Goal: Task Accomplishment & Management: Manage account settings

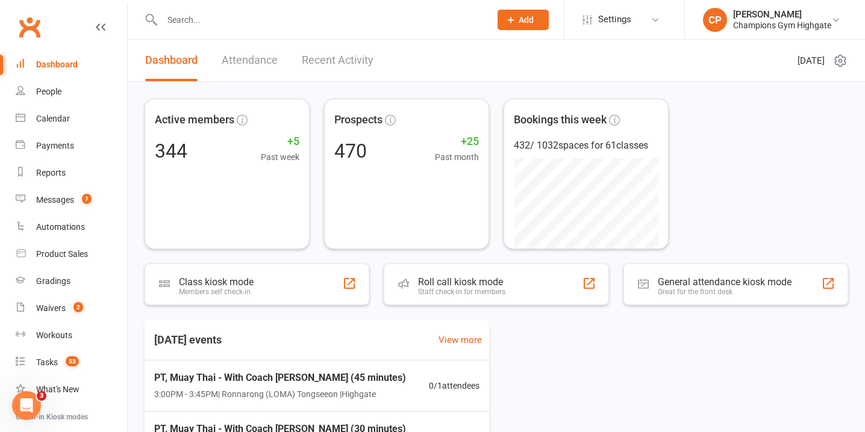
click at [329, 19] on input "text" at bounding box center [319, 19] width 323 height 17
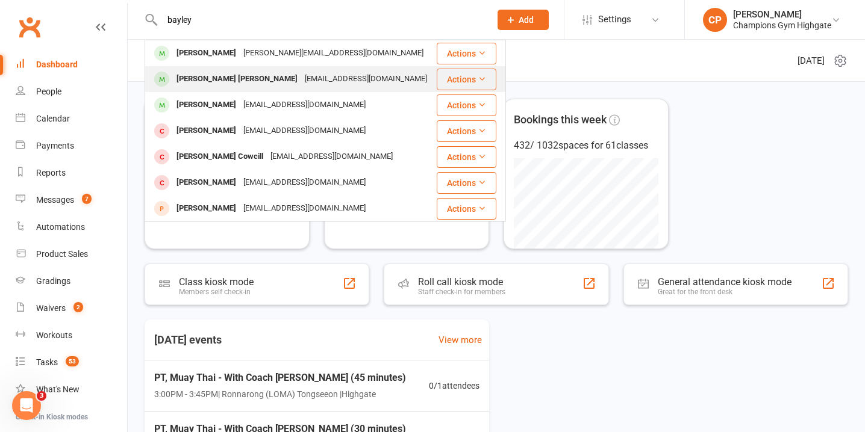
type input "bayley"
click at [311, 76] on div "[EMAIL_ADDRESS][DOMAIN_NAME]" at bounding box center [365, 78] width 129 height 17
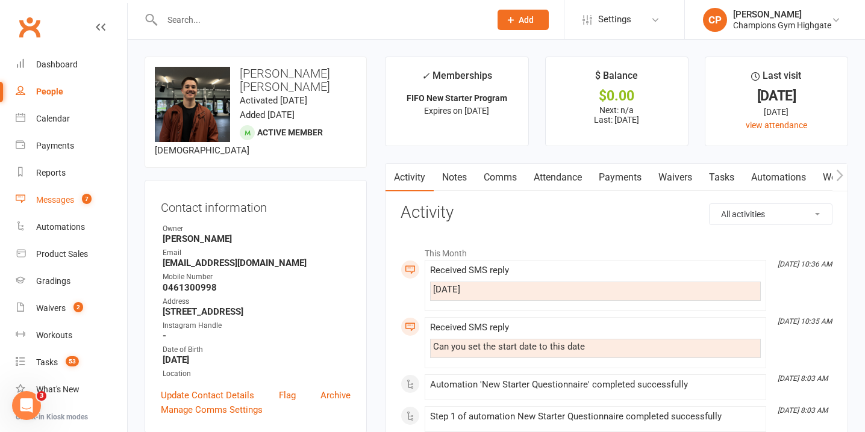
click at [75, 199] on link "Messages 7" at bounding box center [71, 200] width 111 height 27
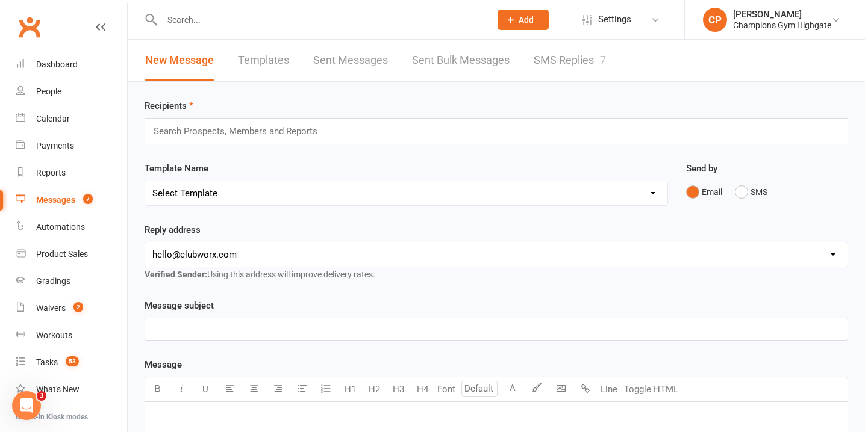
click at [568, 57] on link "SMS Replies 7" at bounding box center [569, 61] width 72 height 42
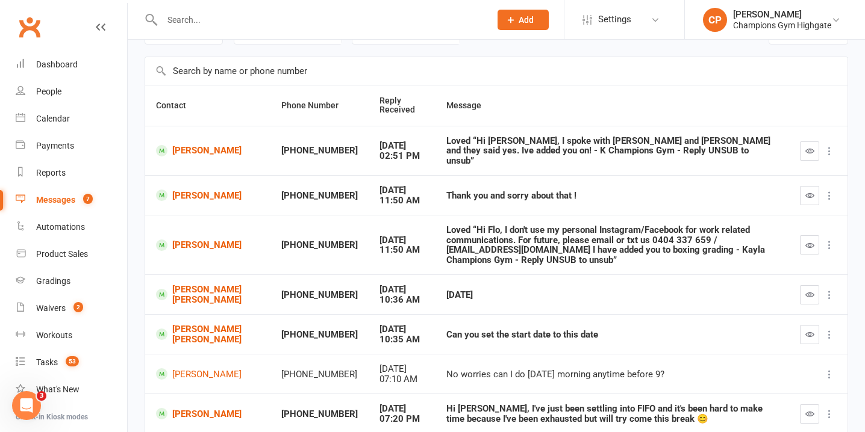
scroll to position [70, 0]
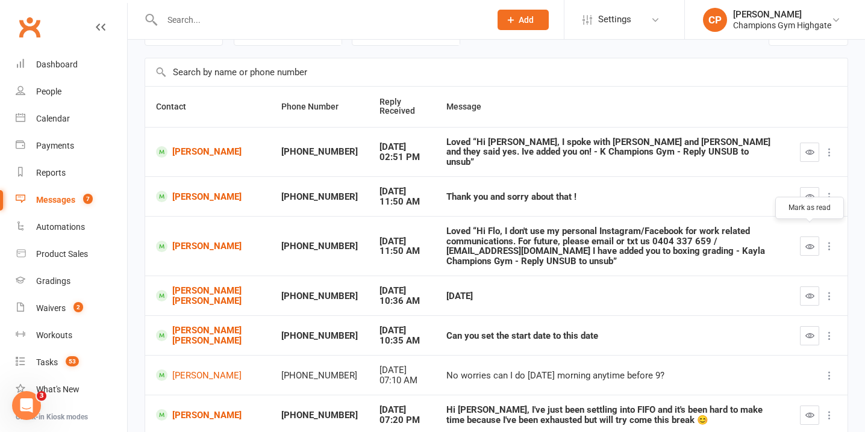
click at [810, 242] on icon "button" at bounding box center [809, 246] width 9 height 9
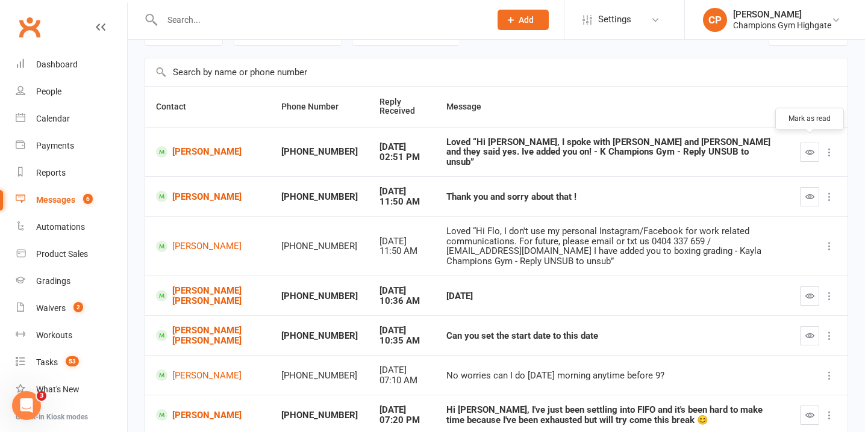
click at [805, 148] on icon "button" at bounding box center [809, 152] width 9 height 9
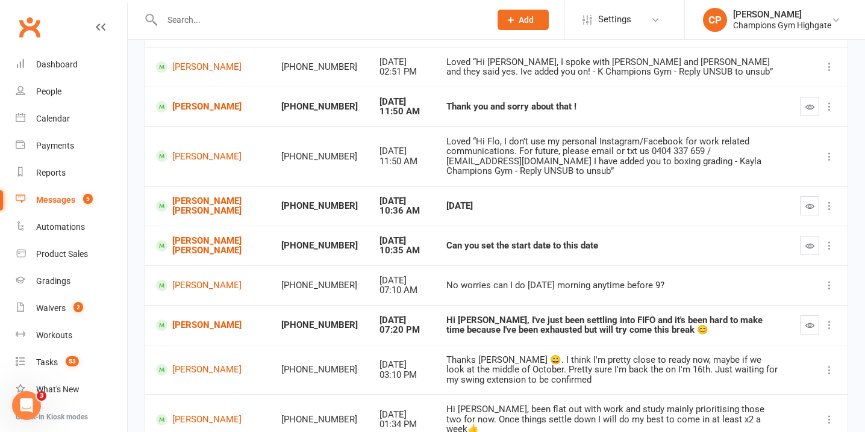
scroll to position [152, 0]
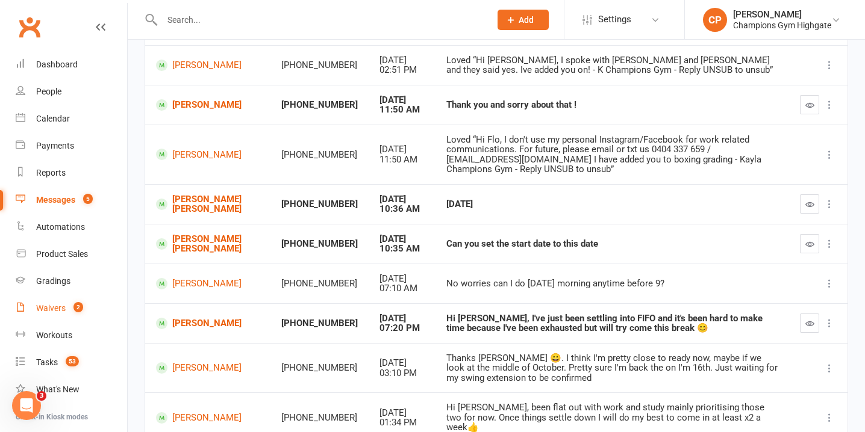
click at [78, 312] on count-badge "2" at bounding box center [75, 308] width 16 height 10
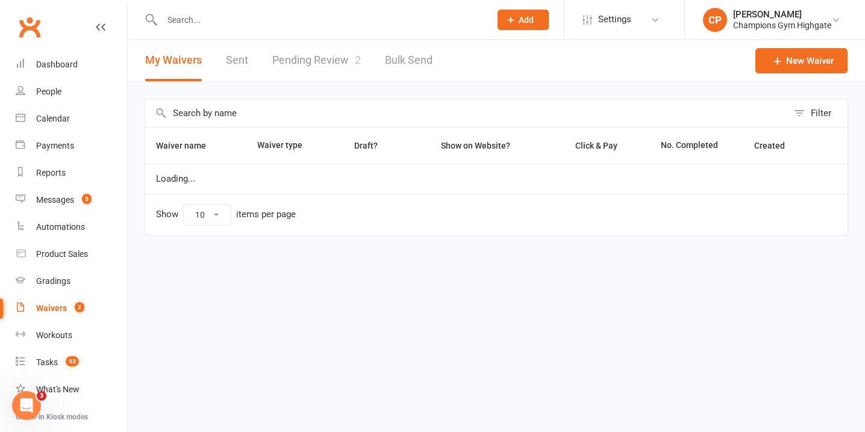
click at [355, 64] on span "2" at bounding box center [358, 60] width 6 height 13
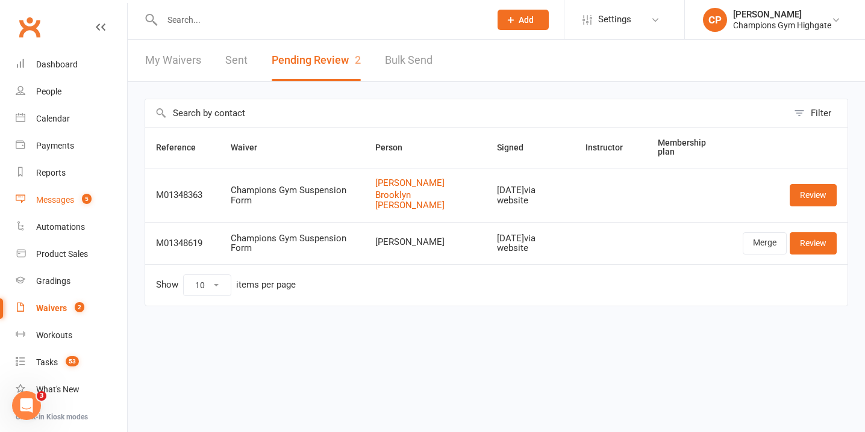
click at [67, 198] on div "Messages" at bounding box center [55, 200] width 38 height 10
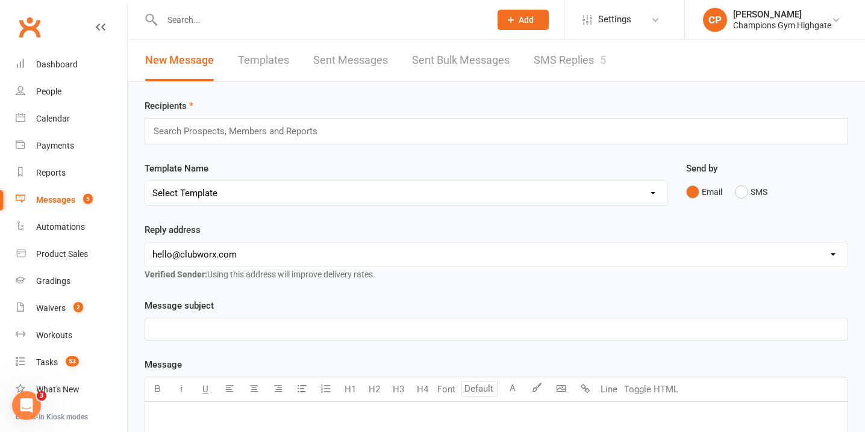
click at [575, 72] on link "SMS Replies 5" at bounding box center [569, 61] width 72 height 42
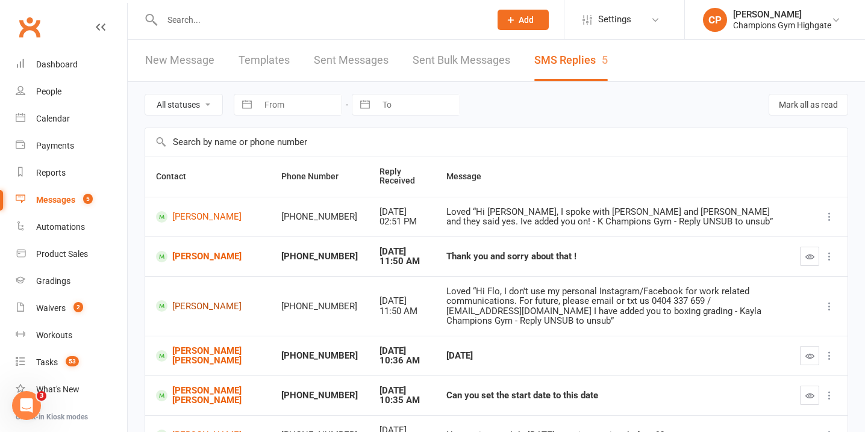
scroll to position [59, 0]
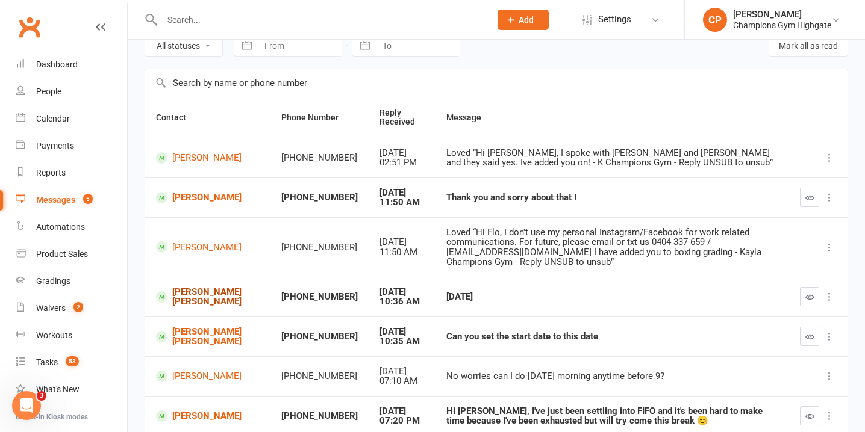
click at [212, 296] on link "[PERSON_NAME] [PERSON_NAME]" at bounding box center [208, 297] width 104 height 20
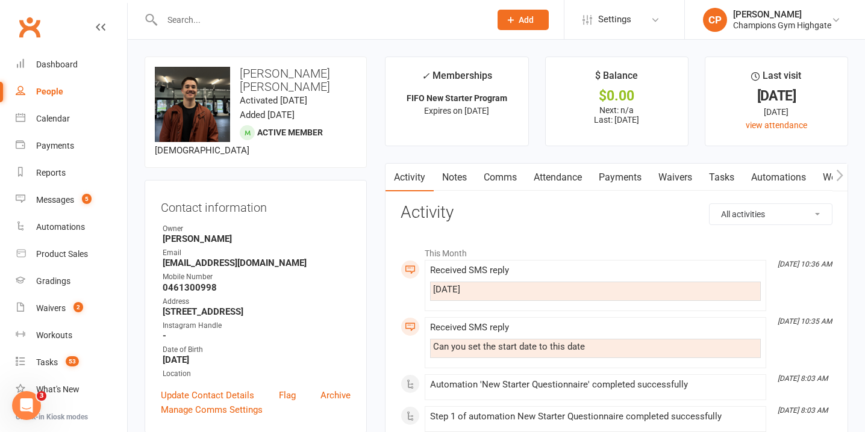
click at [499, 186] on link "Comms" at bounding box center [500, 178] width 50 height 28
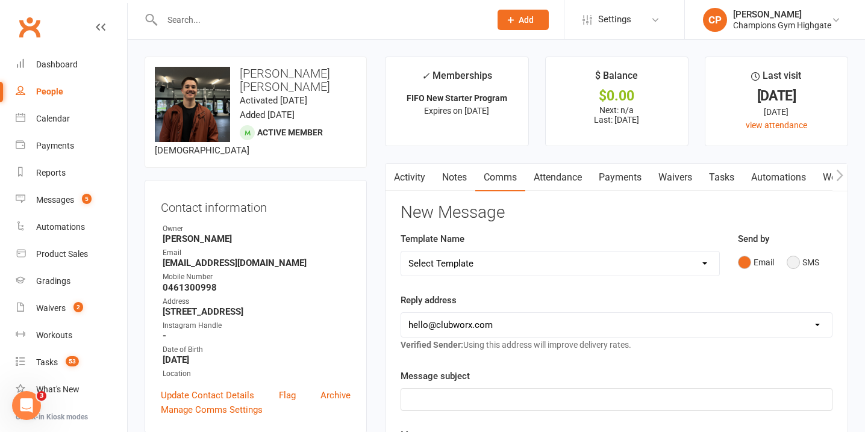
drag, startPoint x: 792, startPoint y: 261, endPoint x: 774, endPoint y: 267, distance: 19.0
click at [792, 261] on button "SMS" at bounding box center [802, 262] width 33 height 23
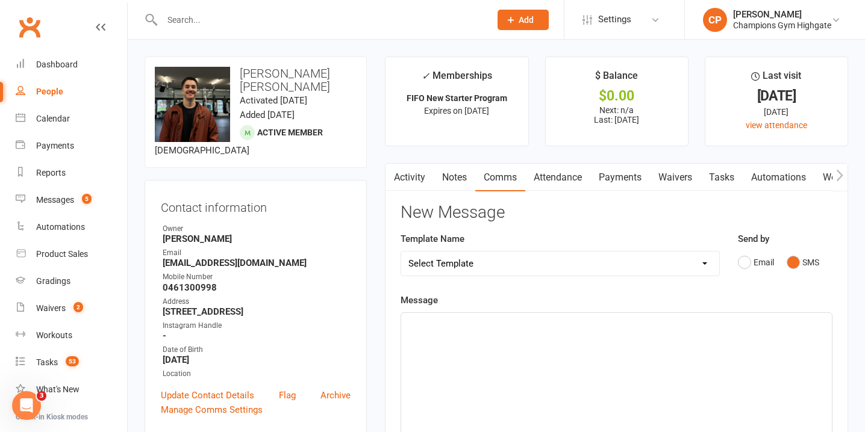
click at [630, 365] on div "﻿" at bounding box center [616, 403] width 430 height 181
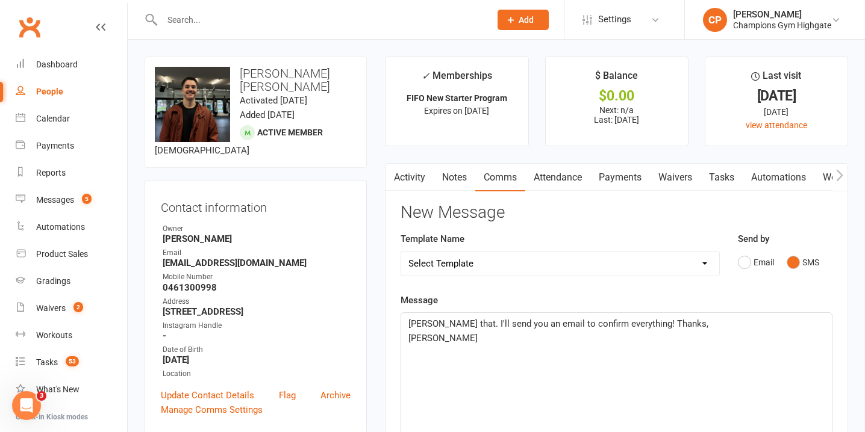
click at [631, 326] on span "[PERSON_NAME] that. I'll send you an email to confirm everything! Thanks," at bounding box center [558, 324] width 300 height 11
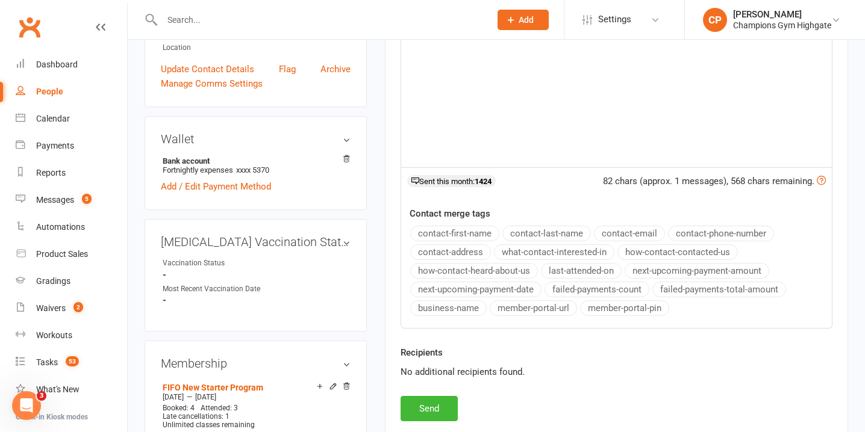
scroll to position [349, 0]
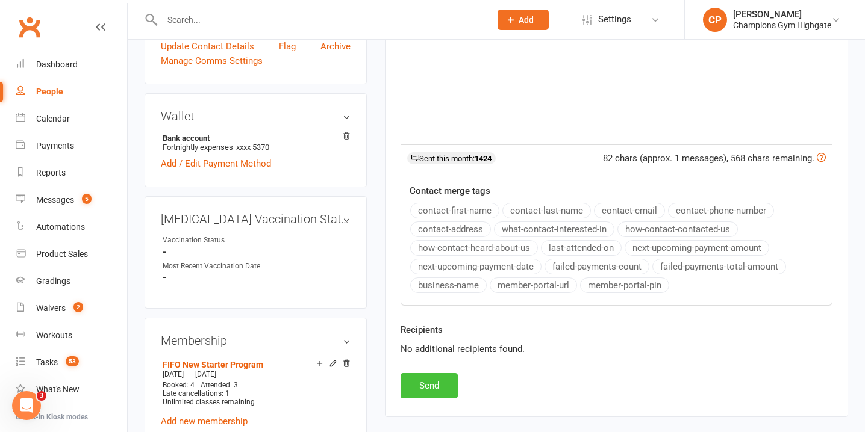
click at [430, 382] on button "Send" at bounding box center [428, 385] width 57 height 25
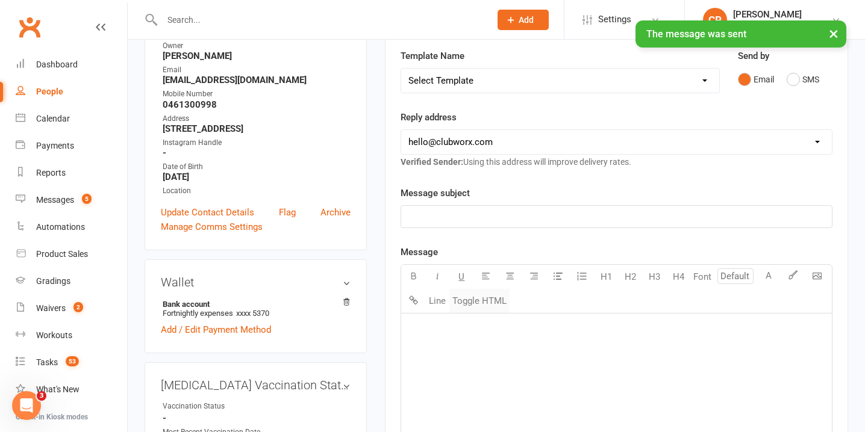
scroll to position [0, 0]
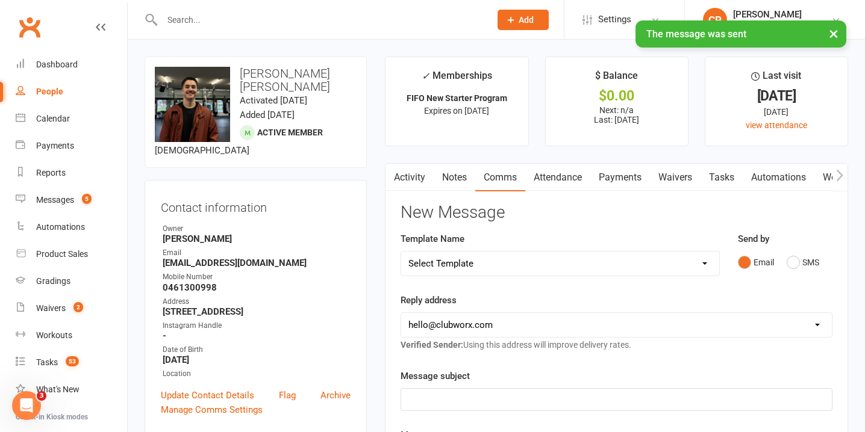
click at [443, 173] on link "Notes" at bounding box center [455, 178] width 42 height 28
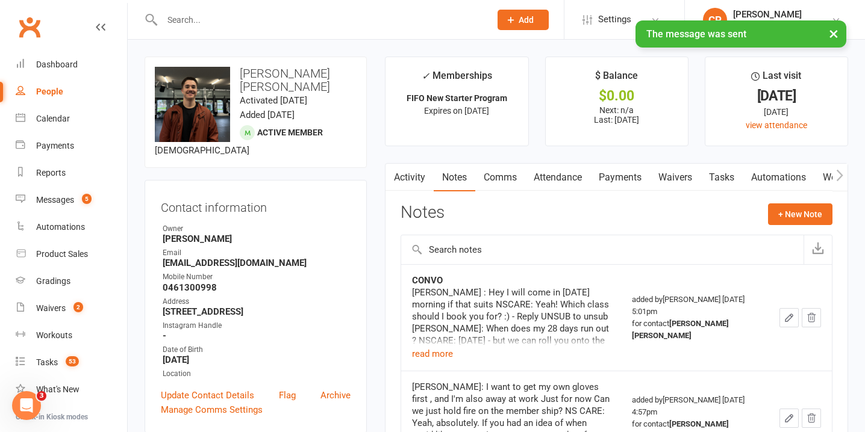
click at [406, 179] on link "Activity" at bounding box center [409, 178] width 48 height 28
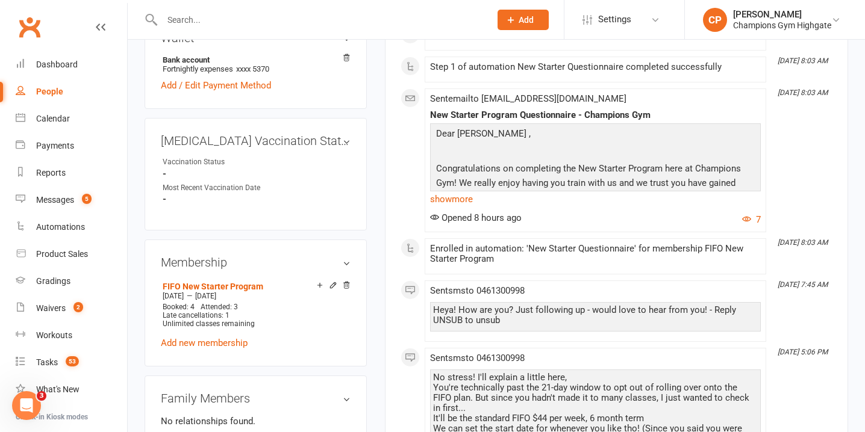
scroll to position [428, 0]
click at [220, 337] on link "Add new membership" at bounding box center [204, 342] width 87 height 11
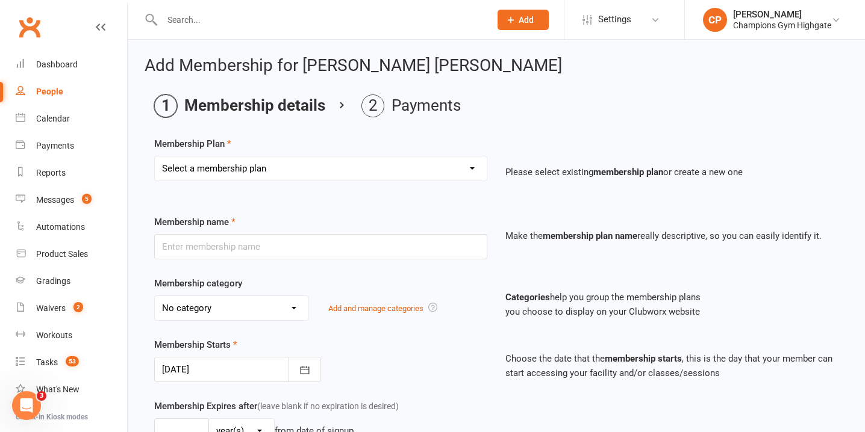
click at [256, 159] on select "Select a membership plan Create new Membership Plan New Starter Program FIFO Ne…" at bounding box center [321, 169] width 332 height 24
select select "7"
click at [155, 157] on select "Select a membership plan Create new Membership Plan New Starter Program FIFO Ne…" at bounding box center [321, 169] width 332 height 24
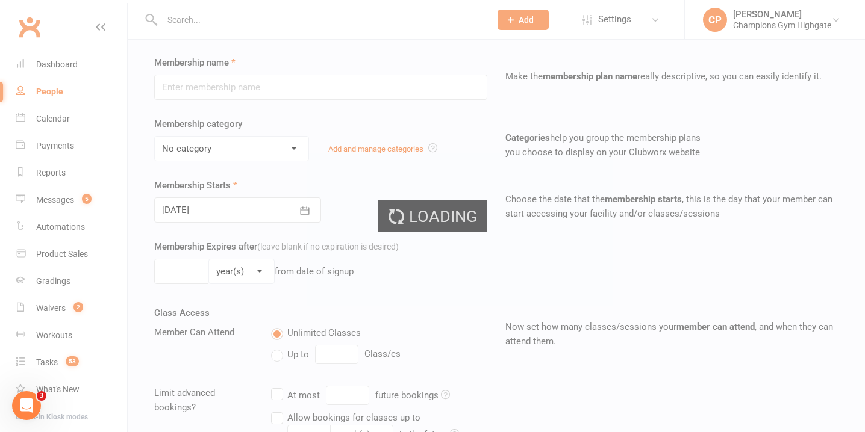
scroll to position [165, 0]
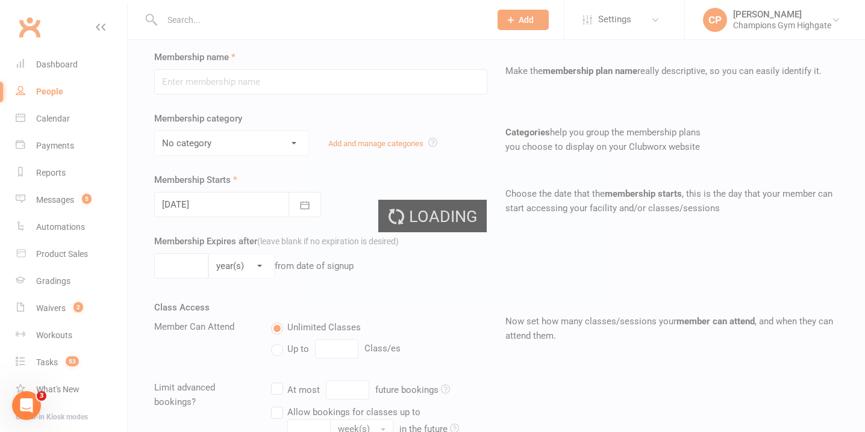
type input "FIFO Unlimited (6 Months Minimum Term)"
select select "1"
type input "0"
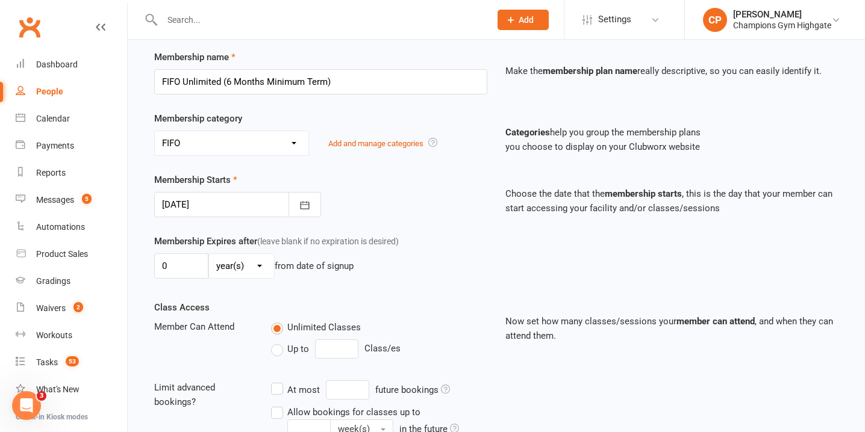
click at [194, 210] on div at bounding box center [237, 204] width 167 height 25
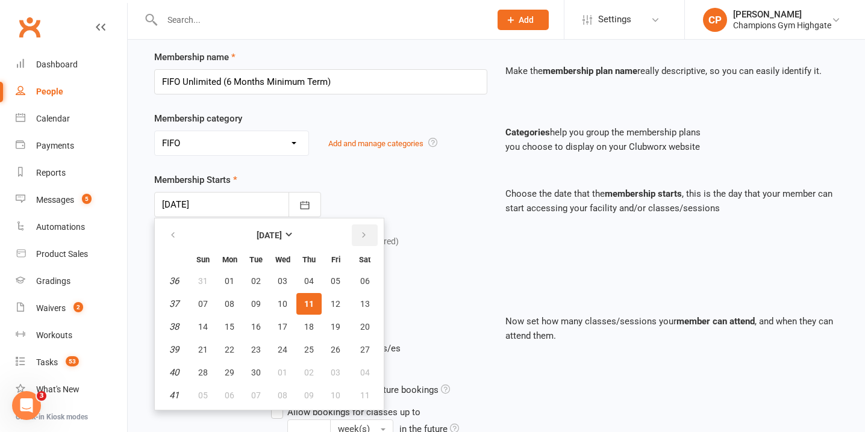
click at [356, 239] on button "button" at bounding box center [365, 236] width 26 height 22
click at [305, 353] on span "23" at bounding box center [309, 350] width 10 height 10
type input "[DATE]"
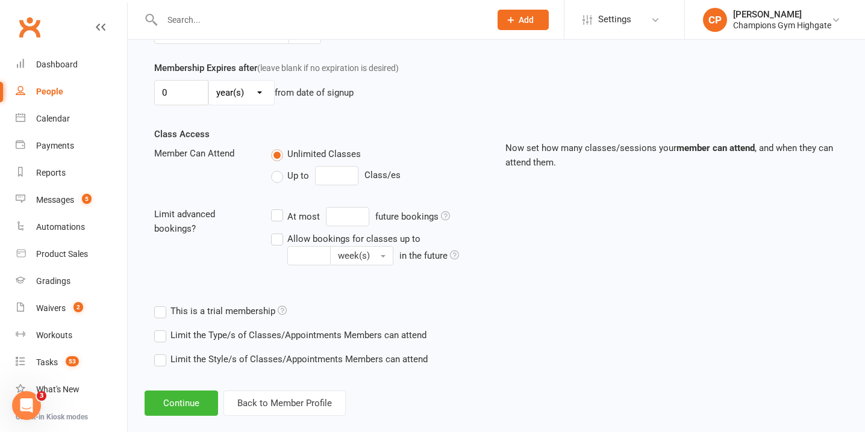
scroll to position [356, 0]
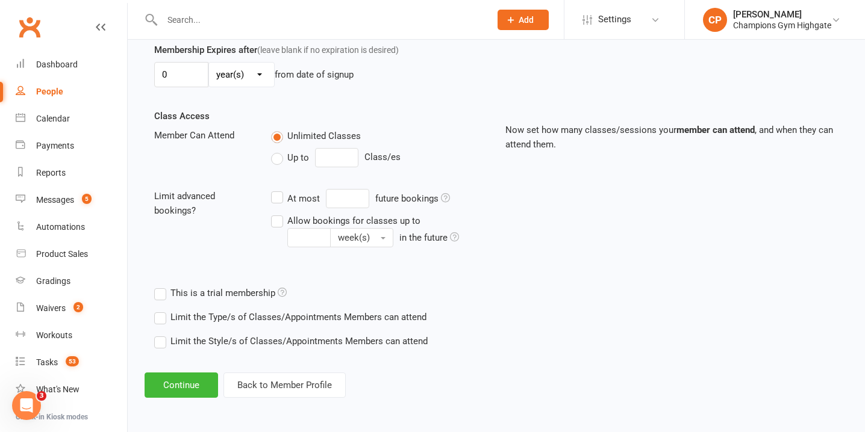
click at [163, 323] on label "Limit the Type/s of Classes/Appointments Members can attend" at bounding box center [290, 317] width 272 height 14
click at [162, 310] on input "Limit the Type/s of Classes/Appointments Members can attend" at bounding box center [158, 310] width 8 height 0
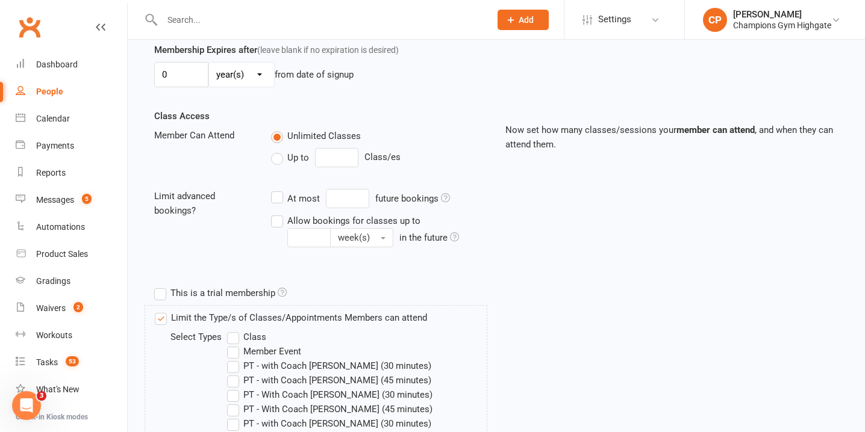
click at [230, 340] on label "Class" at bounding box center [246, 337] width 39 height 14
click at [230, 330] on input "Class" at bounding box center [231, 330] width 8 height 0
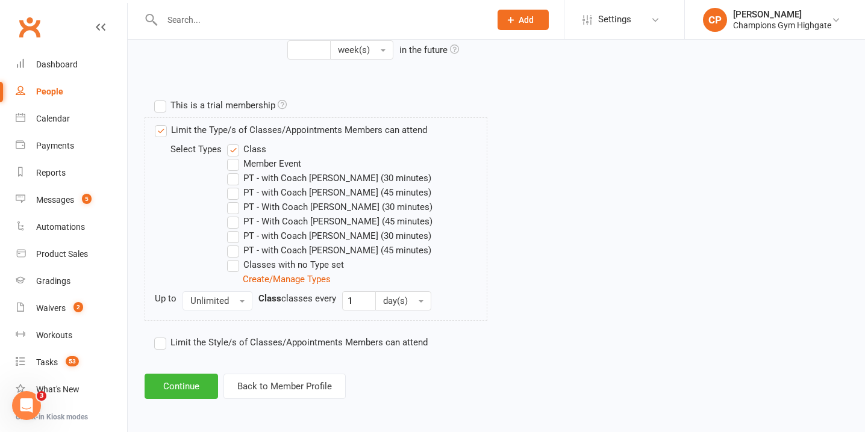
scroll to position [545, 0]
click at [187, 382] on button "Continue" at bounding box center [181, 385] width 73 height 25
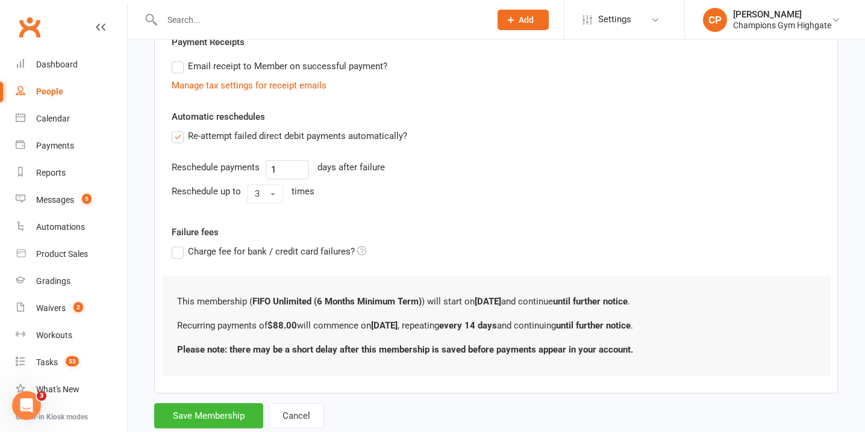
scroll to position [395, 0]
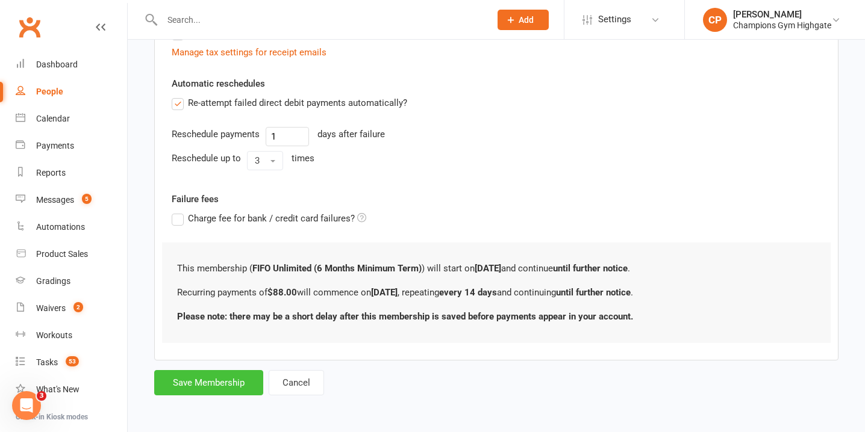
click at [223, 384] on button "Save Membership" at bounding box center [208, 382] width 109 height 25
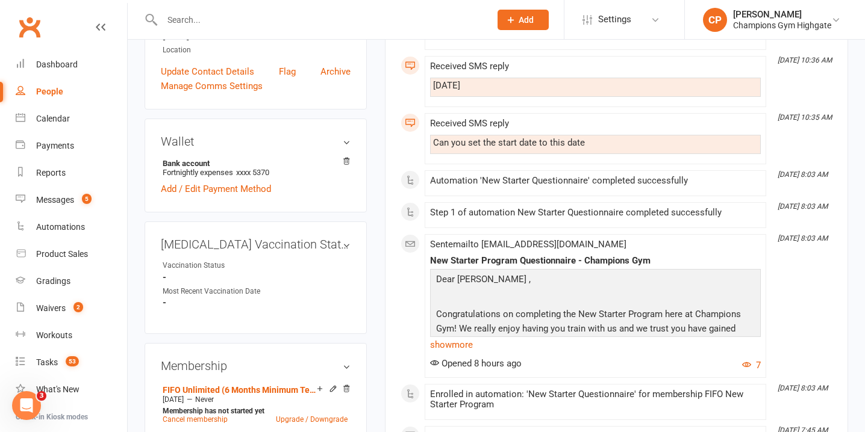
scroll to position [82, 0]
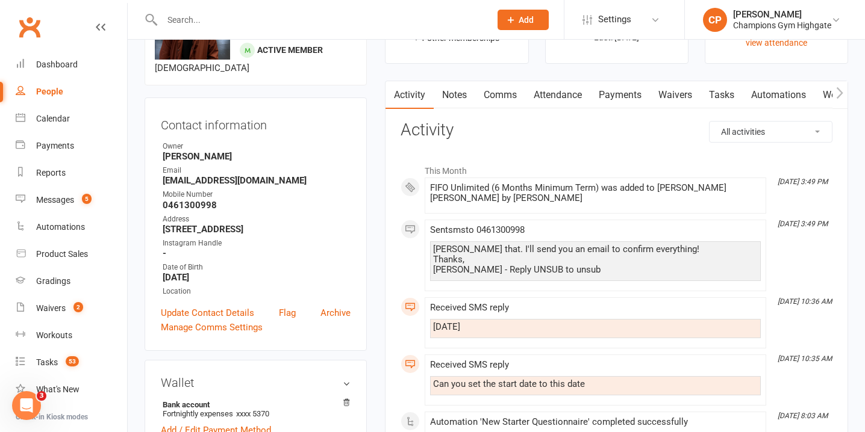
click at [569, 91] on link "Attendance" at bounding box center [557, 95] width 65 height 28
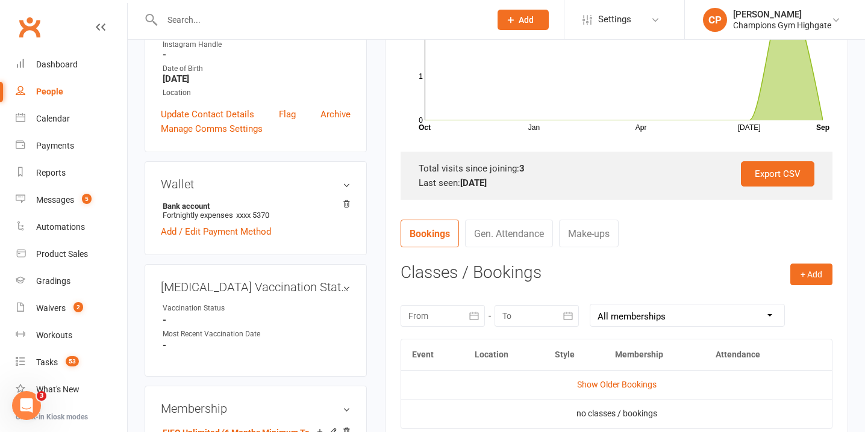
scroll to position [443, 0]
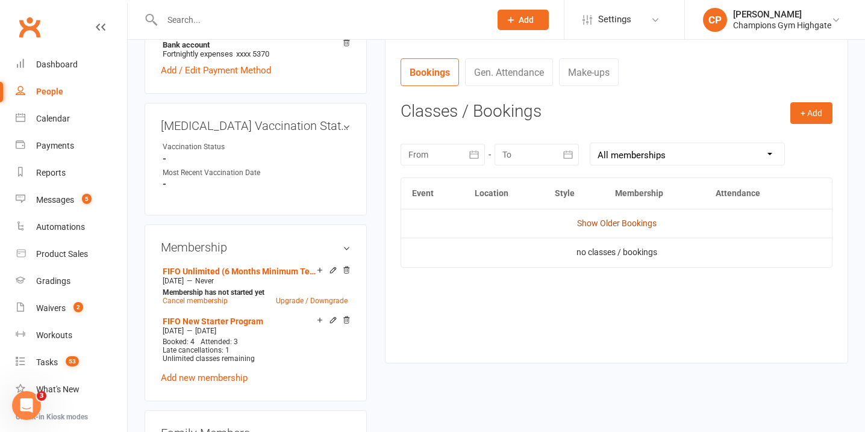
click at [606, 226] on link "Show Older Bookings" at bounding box center [616, 224] width 79 height 10
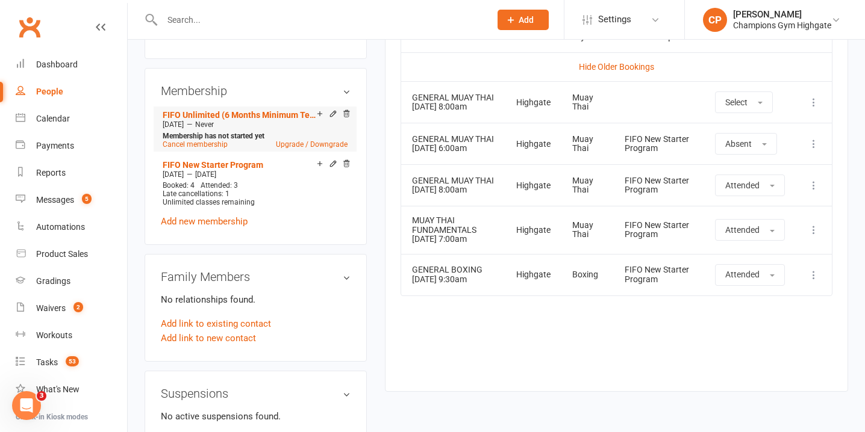
scroll to position [600, 0]
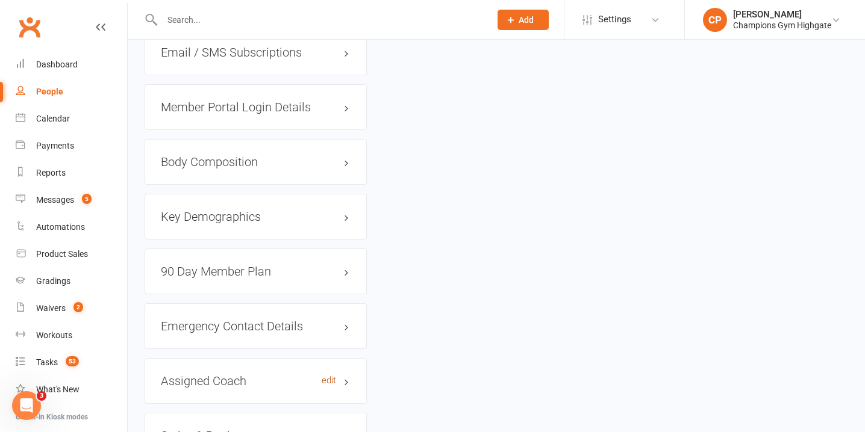
click at [322, 376] on link "edit" at bounding box center [329, 381] width 14 height 10
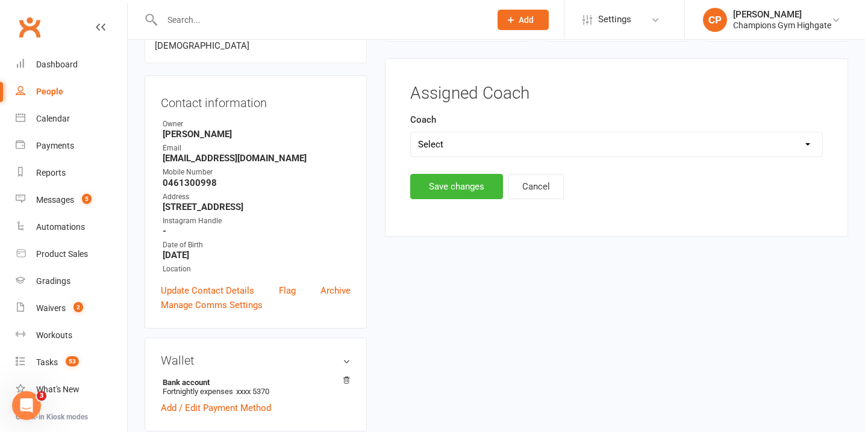
scroll to position [103, 0]
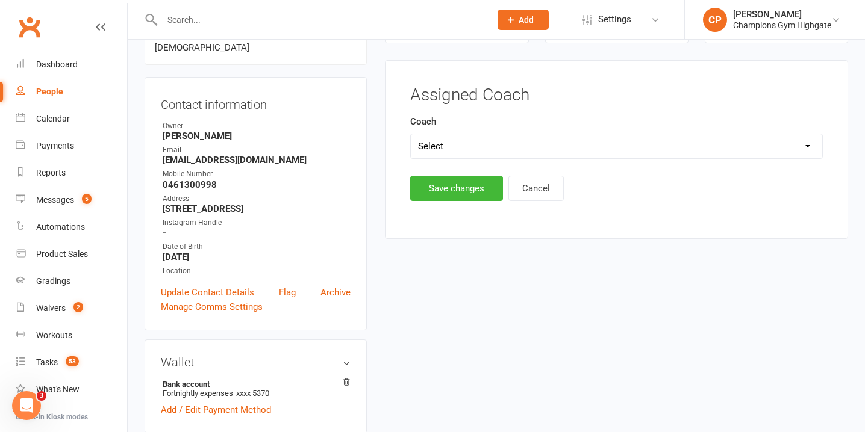
click at [467, 118] on div "Coach Select [PERSON_NAME] Loma [PERSON_NAME] [PERSON_NAME]" at bounding box center [616, 136] width 412 height 45
click at [467, 139] on select "Select [PERSON_NAME] Loma [PERSON_NAME] [PERSON_NAME]" at bounding box center [616, 146] width 411 height 24
select select "[PERSON_NAME]"
click at [411, 134] on select "Select [PERSON_NAME] Loma [PERSON_NAME] [PERSON_NAME]" at bounding box center [616, 146] width 411 height 24
click at [438, 195] on button "Save changes" at bounding box center [456, 188] width 93 height 25
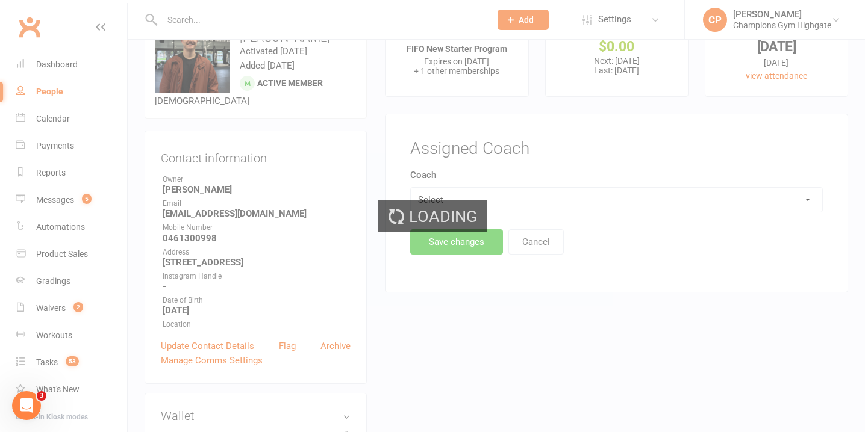
scroll to position [0, 0]
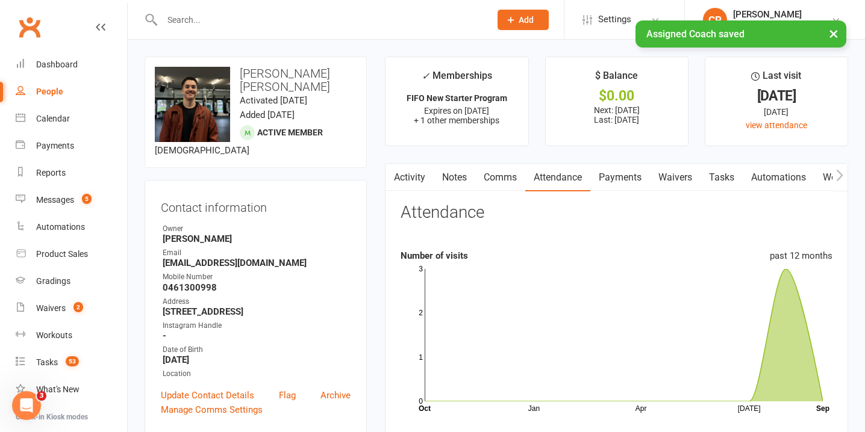
click at [725, 176] on link "Tasks" at bounding box center [721, 178] width 42 height 28
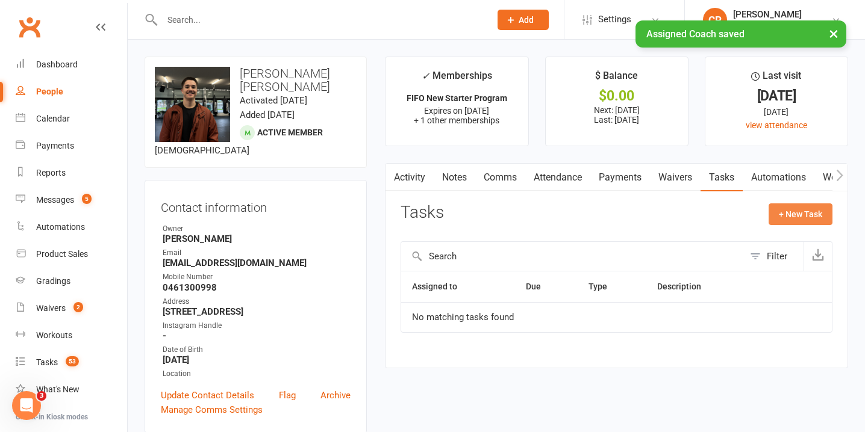
click at [783, 217] on button "+ New Task" at bounding box center [800, 215] width 64 height 22
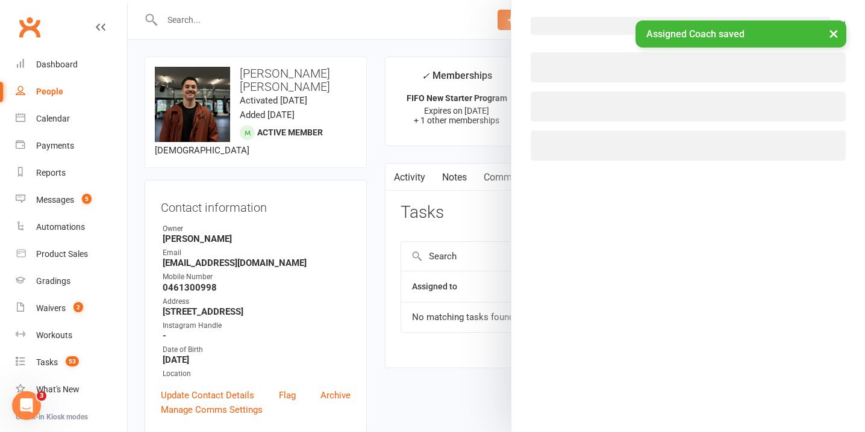
select select "51774"
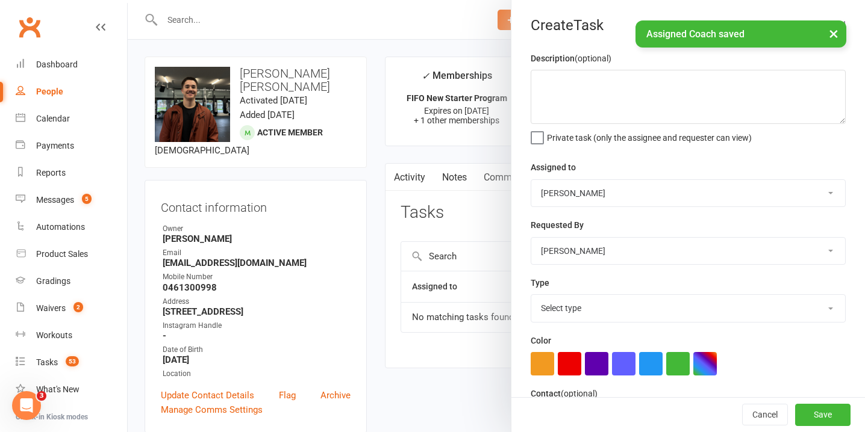
click at [656, 194] on select "Pamorn Martdee [PERSON_NAME] [PERSON_NAME] (LOMA) Tongseeon Joondalup Reception…" at bounding box center [688, 193] width 314 height 26
select select "53004"
click at [531, 180] on select "Pamorn Martdee [PERSON_NAME] [PERSON_NAME] (LOMA) Tongseeon Joondalup Reception…" at bounding box center [688, 193] width 314 height 26
click at [627, 319] on select "Select type 90 day membership plan Cancellation call Cancellation request Check…" at bounding box center [688, 308] width 314 height 26
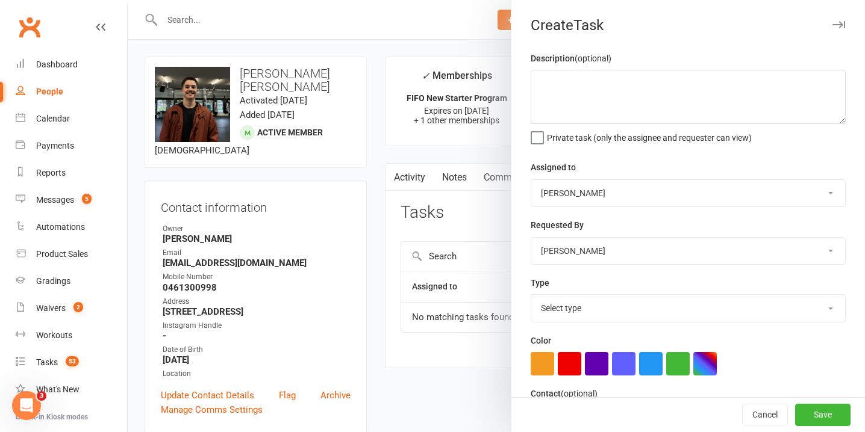
select select "23878"
click at [531, 296] on select "Select type 90 day membership plan Cancellation call Cancellation request Check…" at bounding box center [688, 308] width 314 height 26
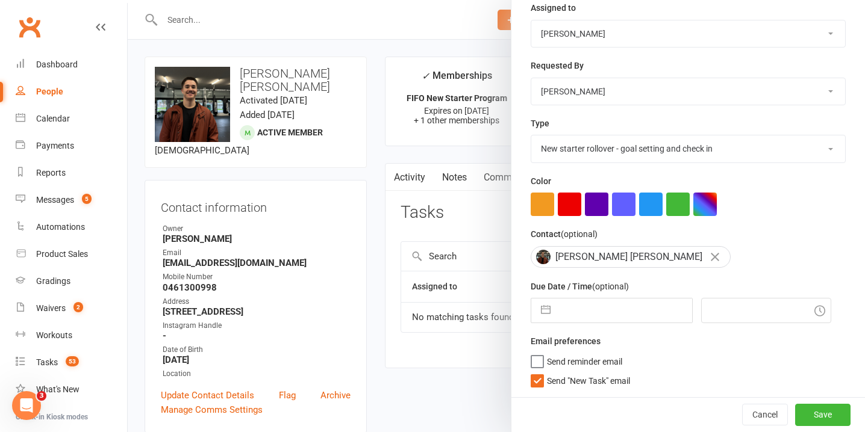
select select "7"
select select "2025"
select select "8"
select select "2025"
select select "9"
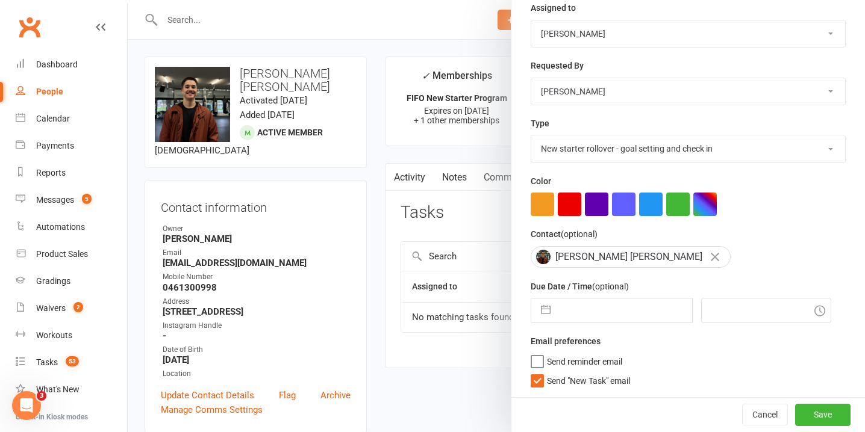
select select "2025"
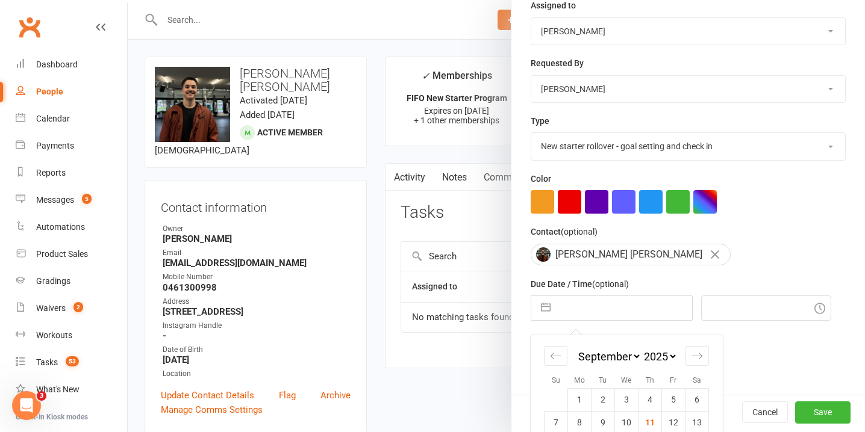
click at [611, 307] on input "text" at bounding box center [623, 308] width 135 height 24
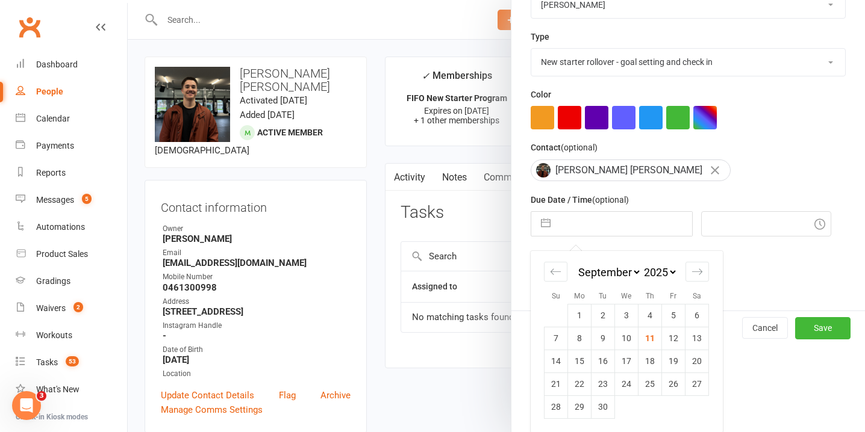
scroll to position [249, 0]
click at [691, 272] on icon "Move forward to switch to the next month." at bounding box center [696, 271] width 11 height 11
select select "10"
select select "2025"
click at [648, 388] on td "23" at bounding box center [649, 383] width 23 height 23
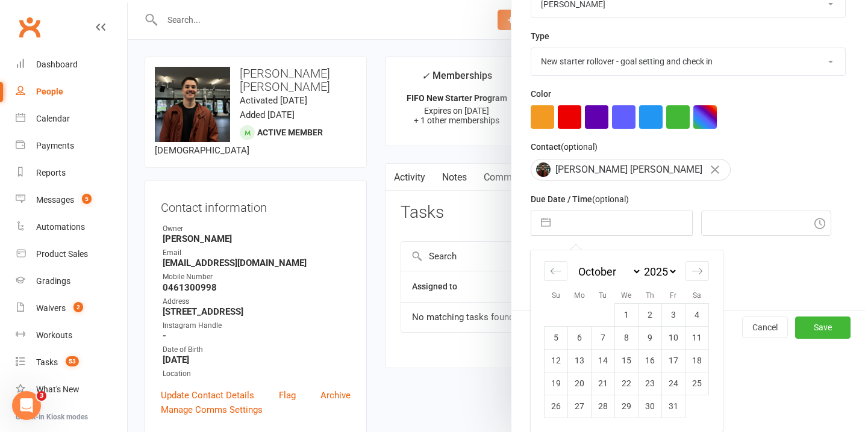
type input "[DATE]"
type input "4:00pm"
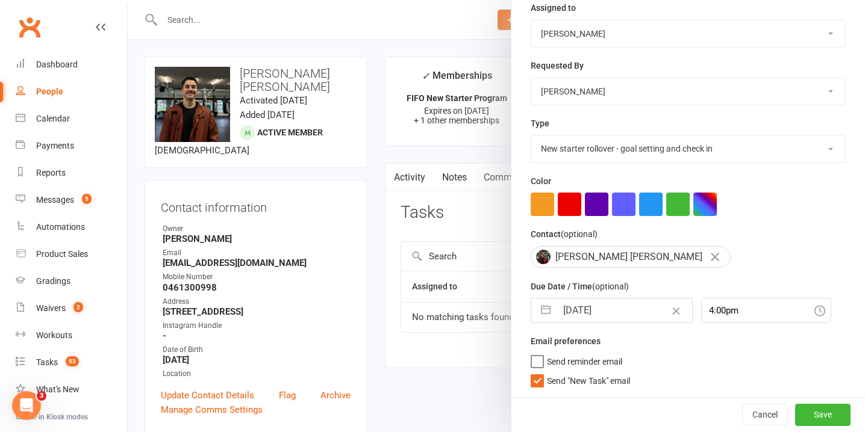
scroll to position [162, 0]
click at [838, 415] on button "Save" at bounding box center [822, 415] width 55 height 22
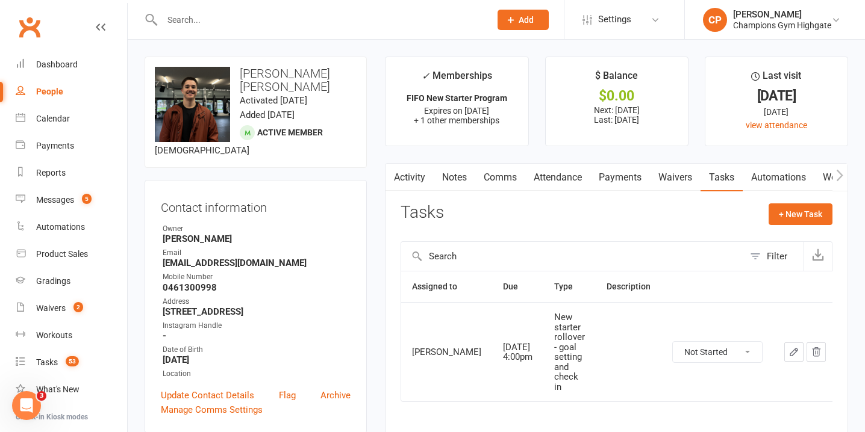
click at [459, 173] on link "Notes" at bounding box center [455, 178] width 42 height 28
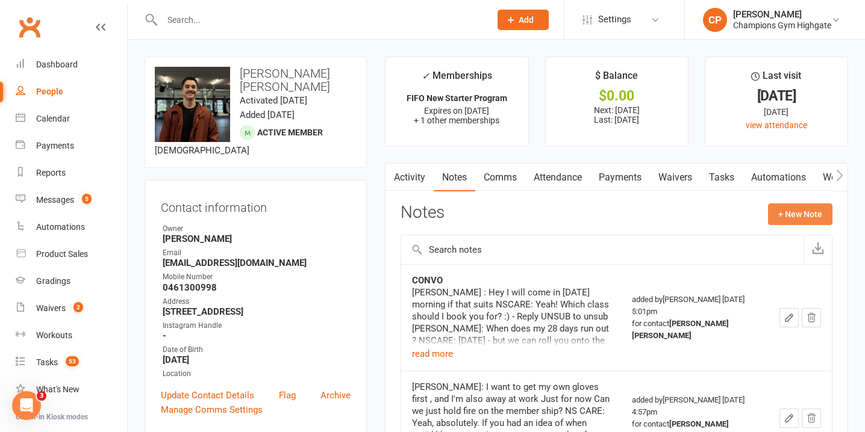
click at [802, 222] on button "+ New Note" at bounding box center [800, 215] width 64 height 22
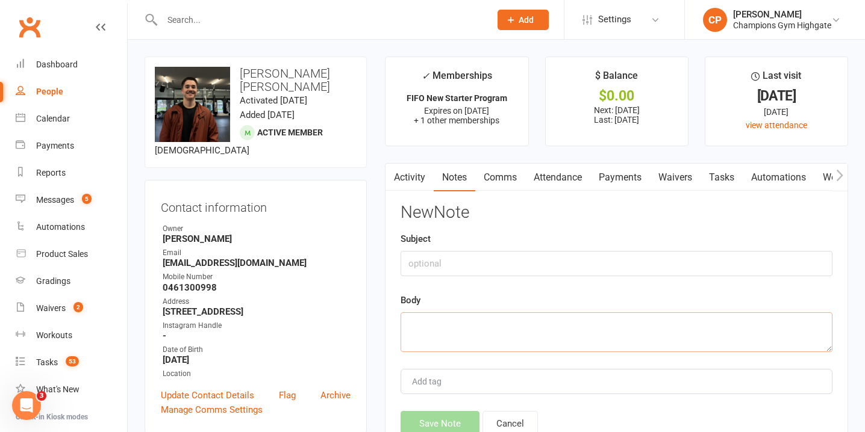
paste textarea "Hey [PERSON_NAME], THis email is just to confirm your membership start date of …"
click at [465, 340] on textarea at bounding box center [616, 332] width 432 height 40
type textarea "Hey [PERSON_NAME], THis email is just to confirm your membership start date of …"
click at [452, 271] on input "text" at bounding box center [616, 263] width 432 height 25
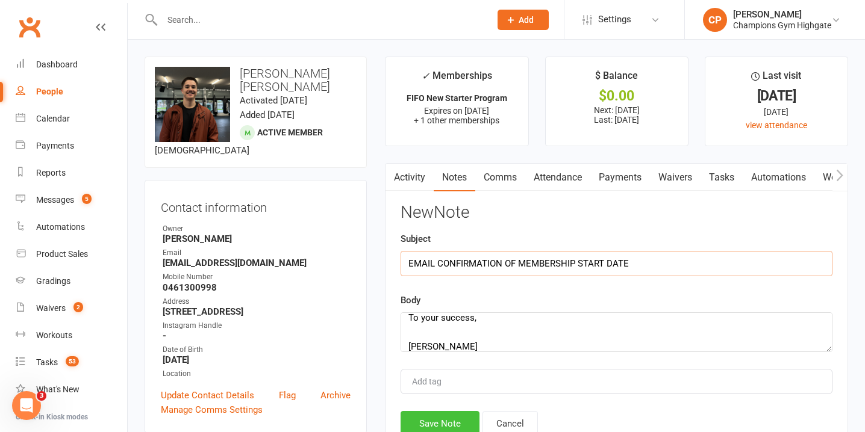
type input "EMAIL CONFIRMATION OF MEMBERSHIP START DATE"
click at [444, 420] on button "Save Note" at bounding box center [439, 423] width 79 height 25
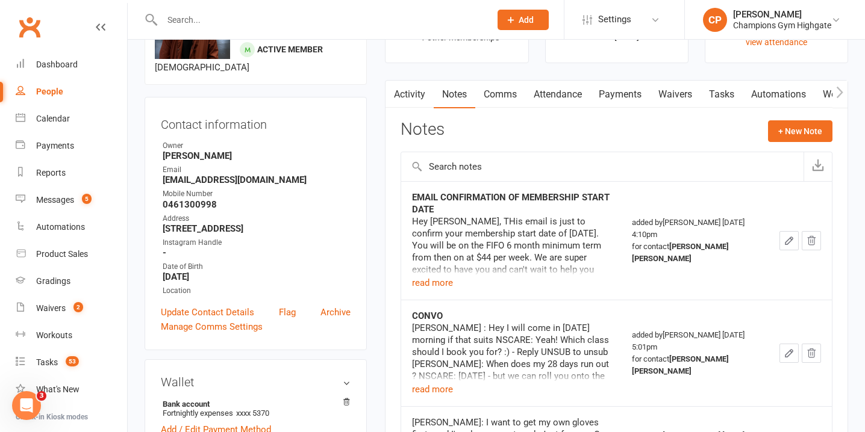
scroll to position [0, 0]
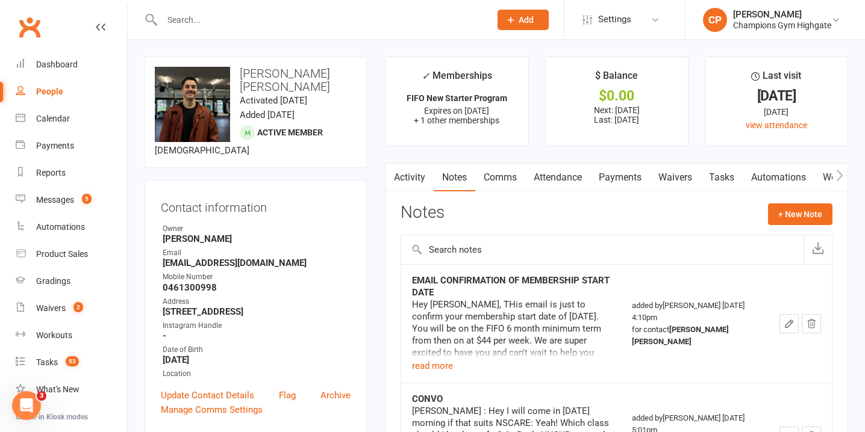
click at [315, 26] on input "text" at bounding box center [319, 19] width 323 height 17
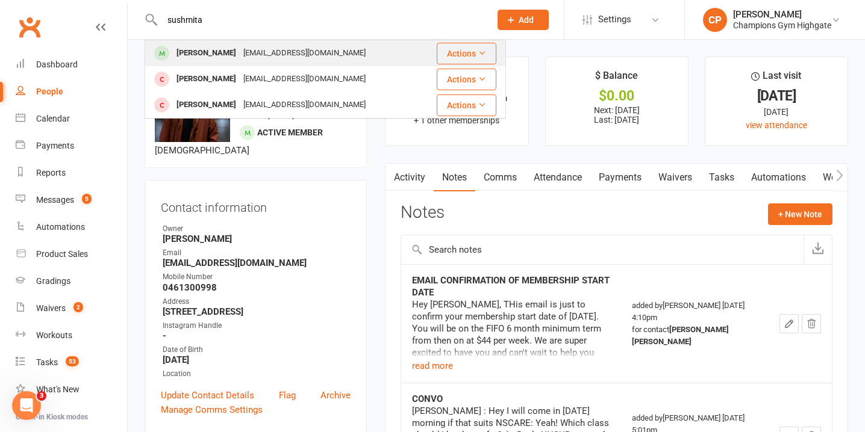
type input "sushmita"
click at [299, 55] on div "[EMAIL_ADDRESS][DOMAIN_NAME]" at bounding box center [304, 53] width 129 height 17
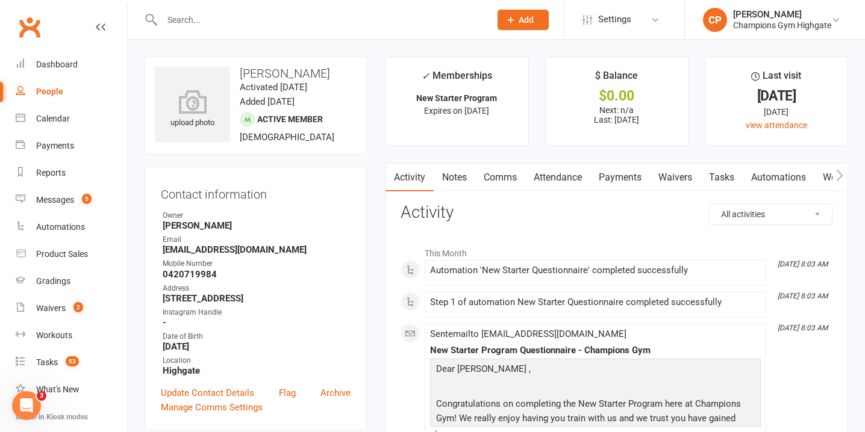
click at [552, 178] on link "Attendance" at bounding box center [557, 178] width 65 height 28
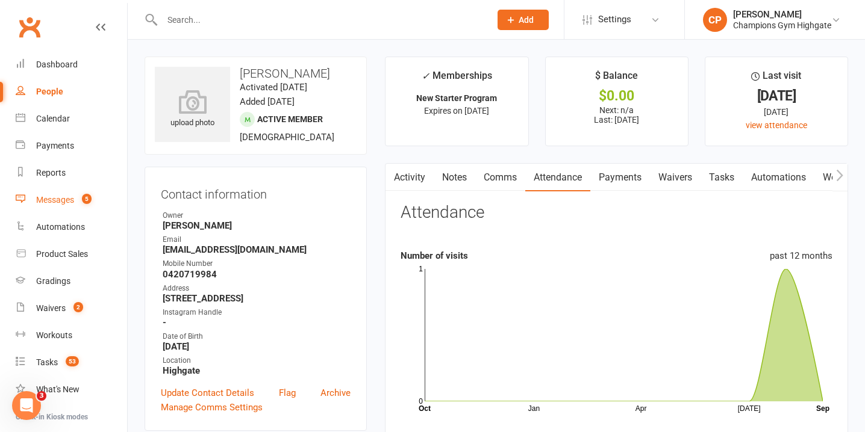
click at [82, 196] on span "5" at bounding box center [87, 199] width 10 height 10
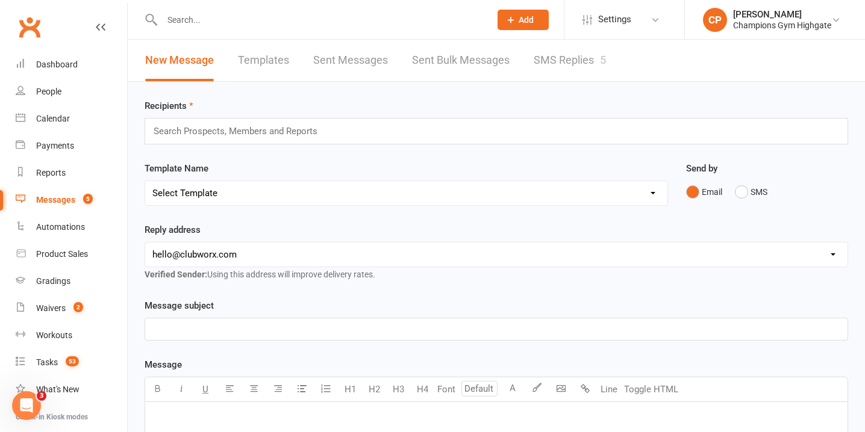
click at [556, 58] on link "SMS Replies 5" at bounding box center [569, 61] width 72 height 42
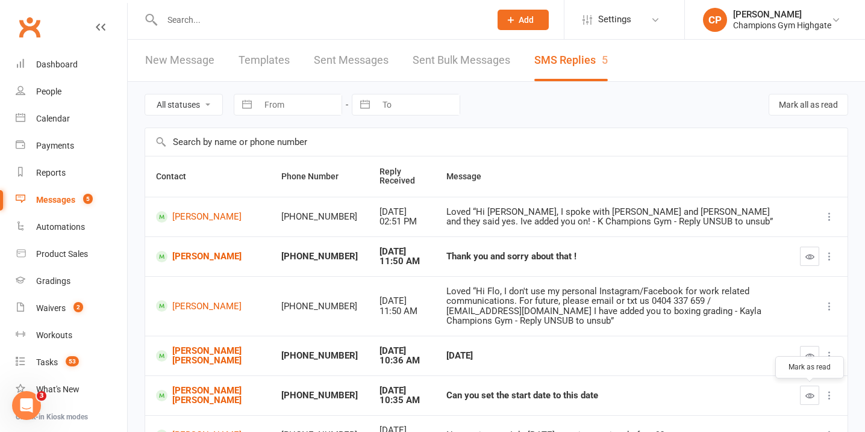
click at [809, 391] on icon "button" at bounding box center [809, 395] width 9 height 9
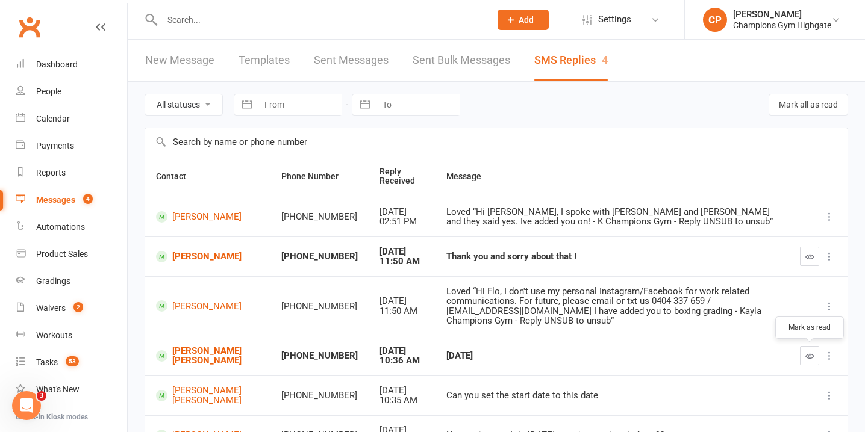
click at [808, 355] on icon "button" at bounding box center [809, 356] width 9 height 9
click at [296, 23] on input "text" at bounding box center [319, 19] width 323 height 17
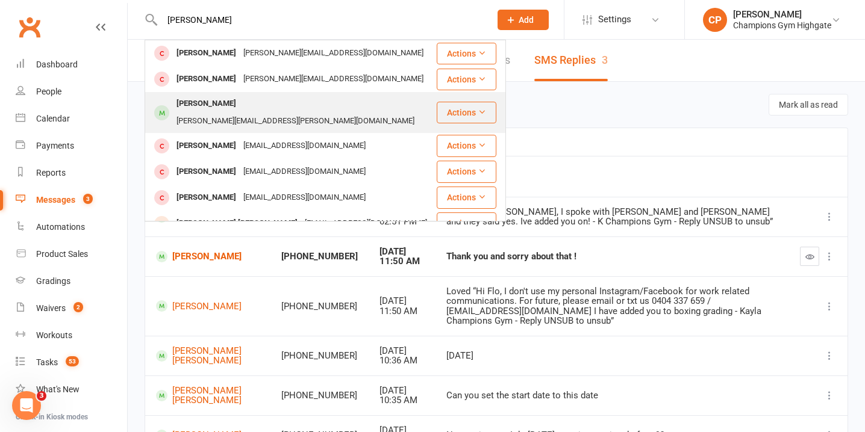
type input "[PERSON_NAME]"
click at [263, 113] on div "[PERSON_NAME][EMAIL_ADDRESS][PERSON_NAME][DOMAIN_NAME]" at bounding box center [295, 121] width 245 height 17
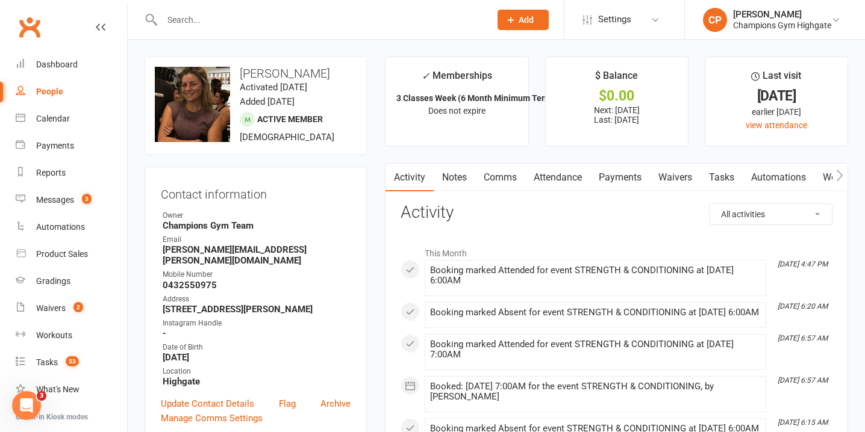
click at [555, 178] on link "Attendance" at bounding box center [557, 178] width 65 height 28
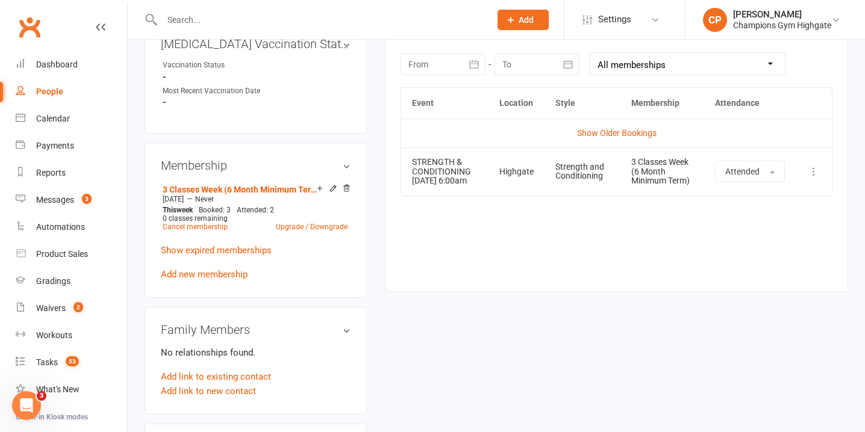
scroll to position [537, 0]
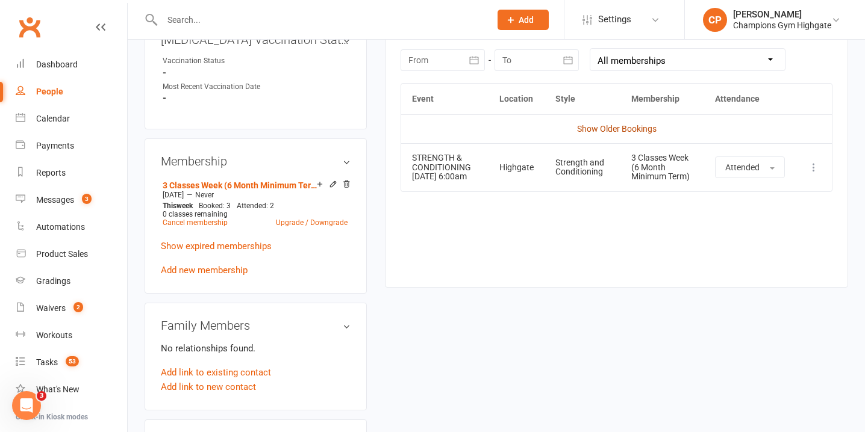
click at [627, 128] on link "Show Older Bookings" at bounding box center [616, 129] width 79 height 10
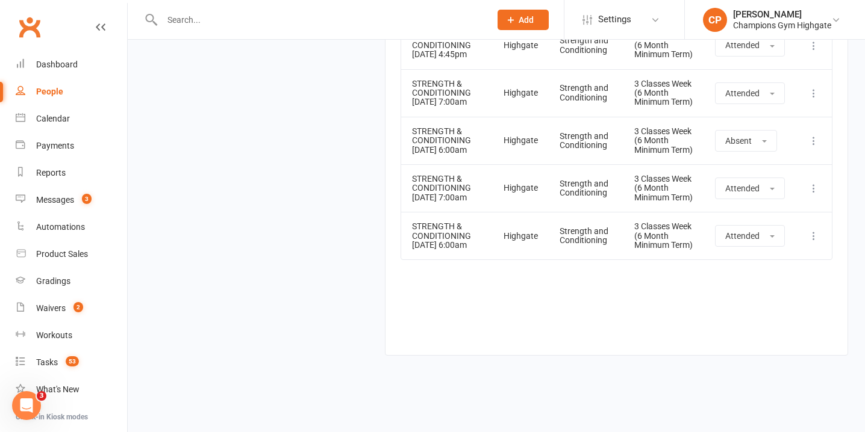
scroll to position [3592, 0]
click at [816, 135] on icon at bounding box center [813, 141] width 12 height 12
click at [763, 200] on link "Delete booking" at bounding box center [760, 212] width 119 height 24
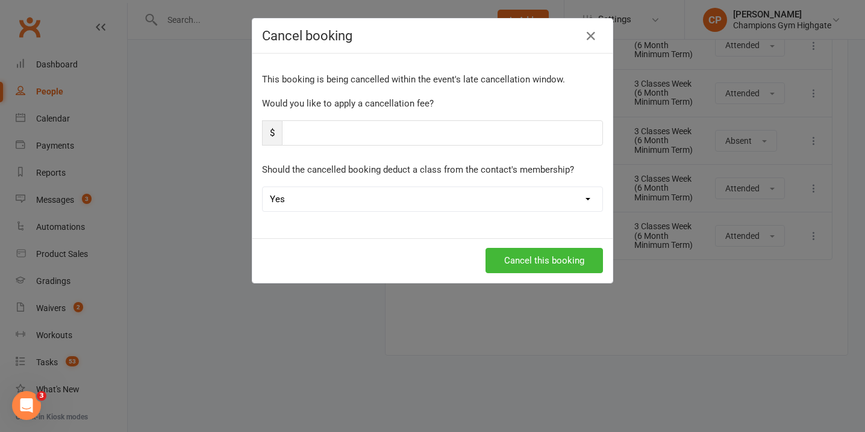
click at [505, 204] on select "Yes No" at bounding box center [433, 199] width 340 height 24
select select "1"
click at [263, 187] on select "Yes No" at bounding box center [433, 199] width 340 height 24
click at [523, 256] on button "Cancel this booking" at bounding box center [543, 260] width 117 height 25
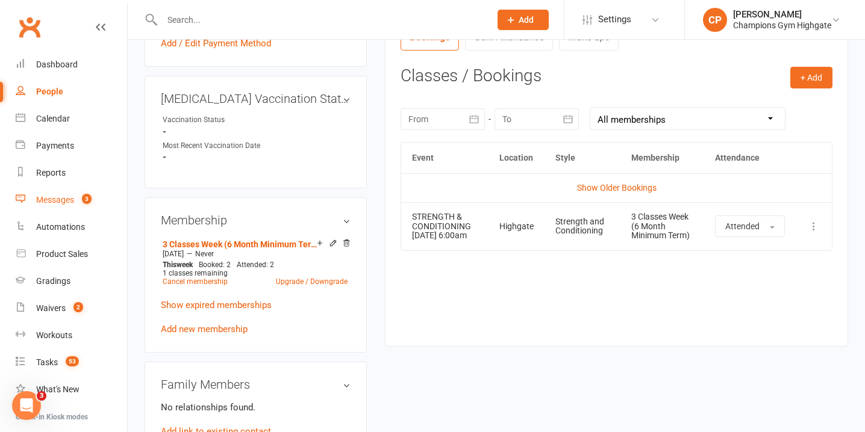
click at [79, 201] on count-badge "3" at bounding box center [84, 200] width 16 height 10
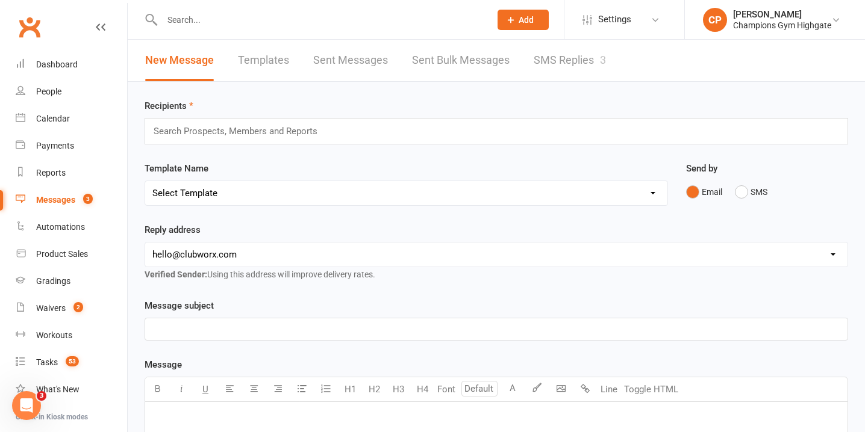
click at [380, 19] on input "text" at bounding box center [319, 19] width 323 height 17
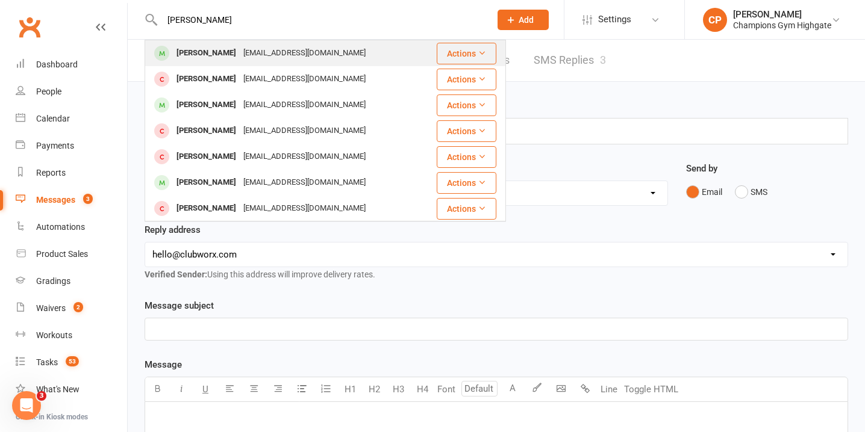
type input "[PERSON_NAME]"
click at [297, 56] on div "[EMAIL_ADDRESS][DOMAIN_NAME]" at bounding box center [304, 53] width 129 height 17
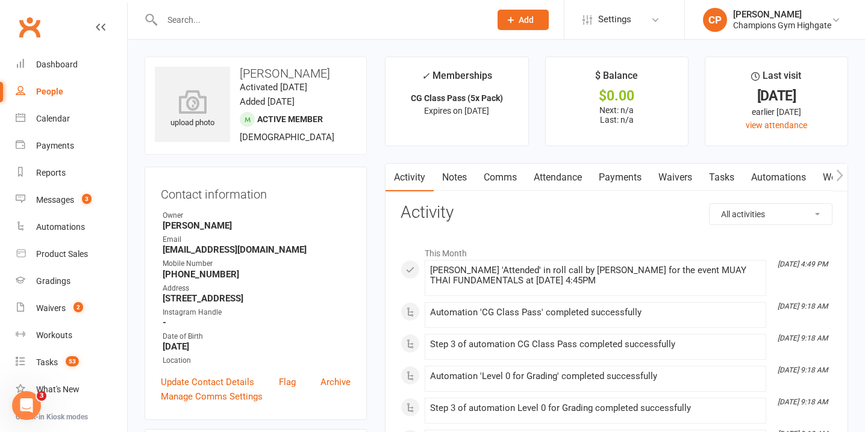
click at [683, 170] on link "Waivers" at bounding box center [675, 178] width 51 height 28
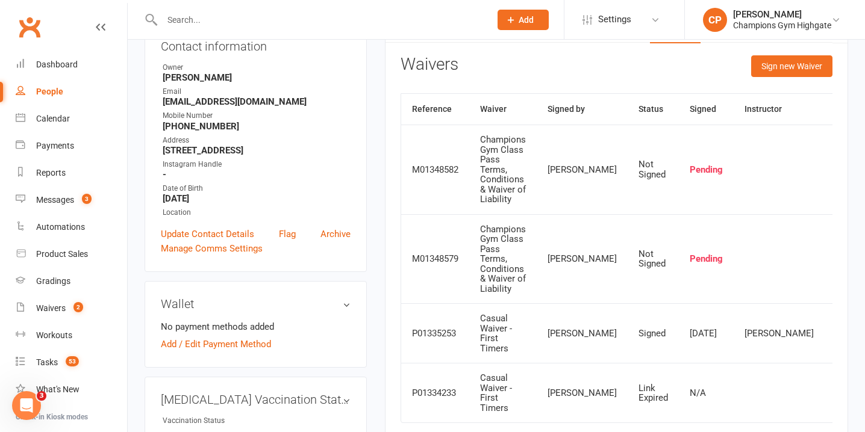
scroll to position [153, 0]
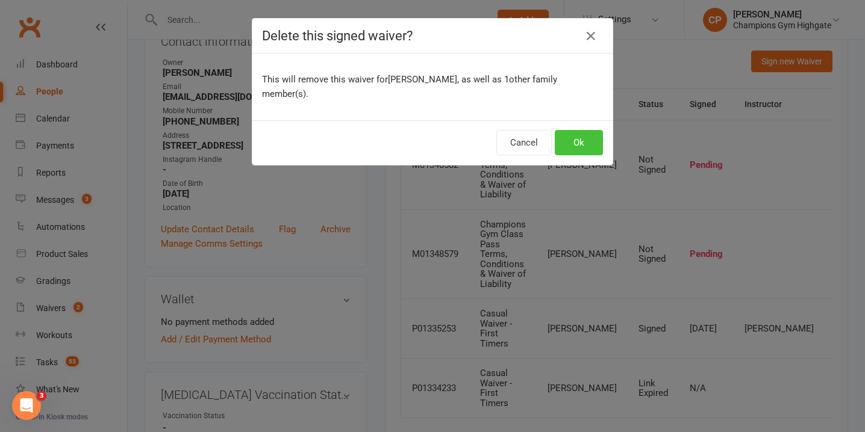
click at [580, 136] on button "Ok" at bounding box center [579, 142] width 48 height 25
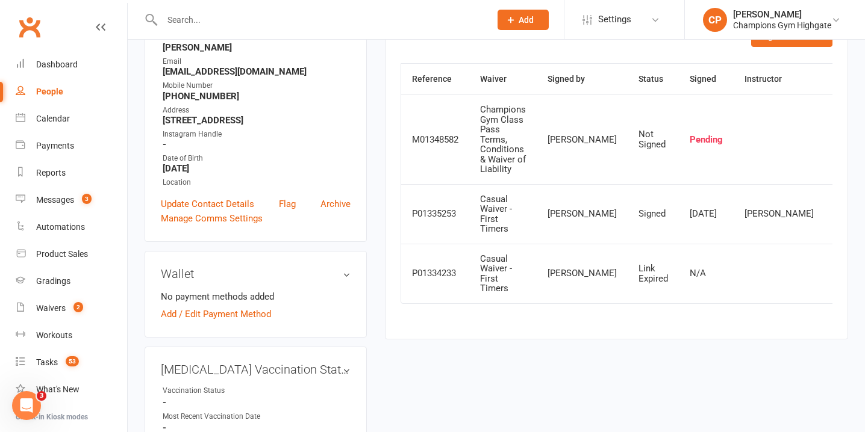
scroll to position [185, 0]
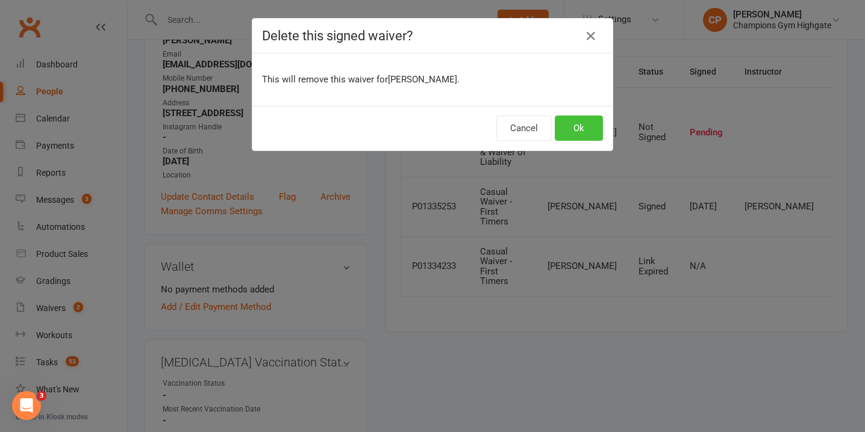
click at [570, 134] on button "Ok" at bounding box center [579, 128] width 48 height 25
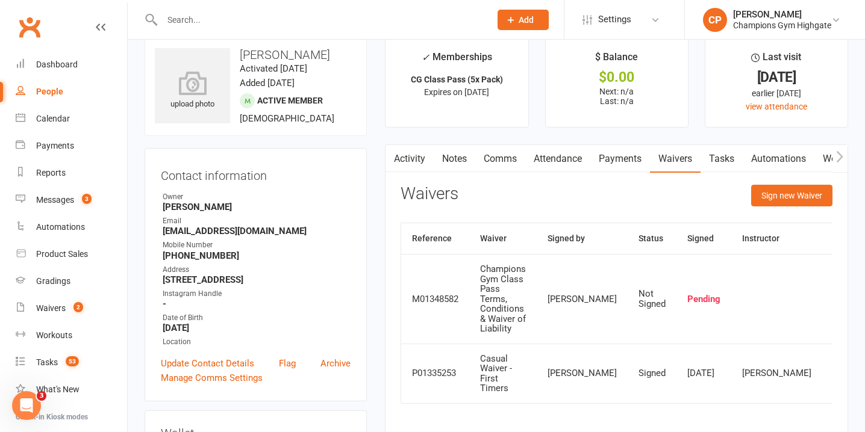
scroll to position [9, 0]
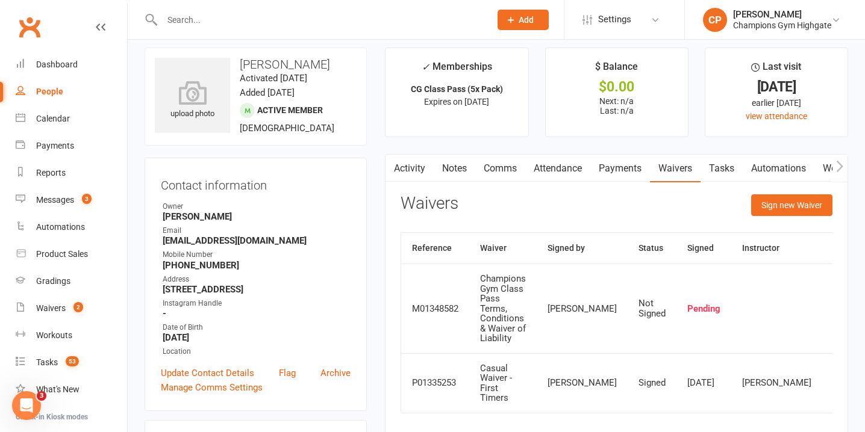
click at [489, 166] on link "Comms" at bounding box center [500, 169] width 50 height 28
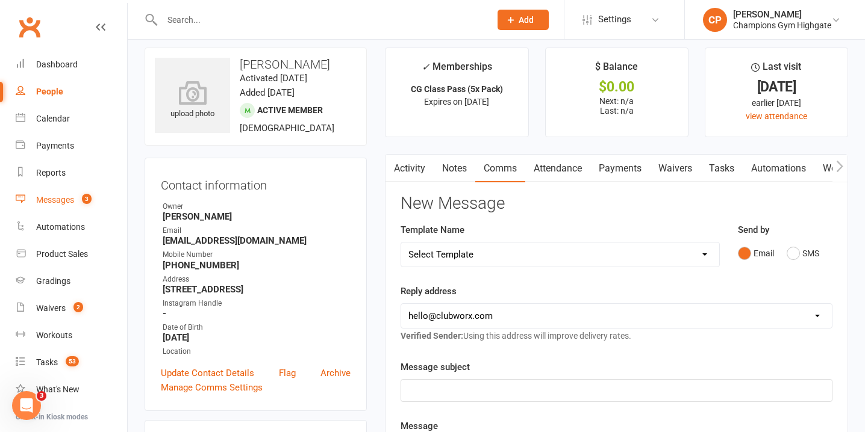
click at [83, 190] on link "Messages 3" at bounding box center [71, 200] width 111 height 27
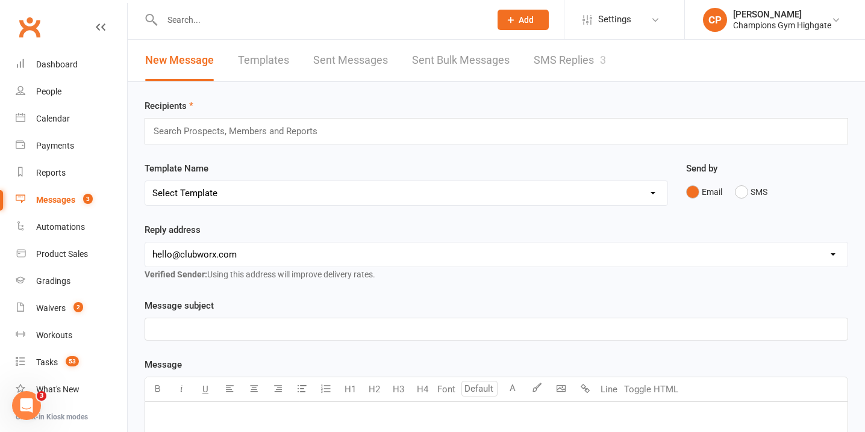
click at [561, 64] on link "SMS Replies 3" at bounding box center [569, 61] width 72 height 42
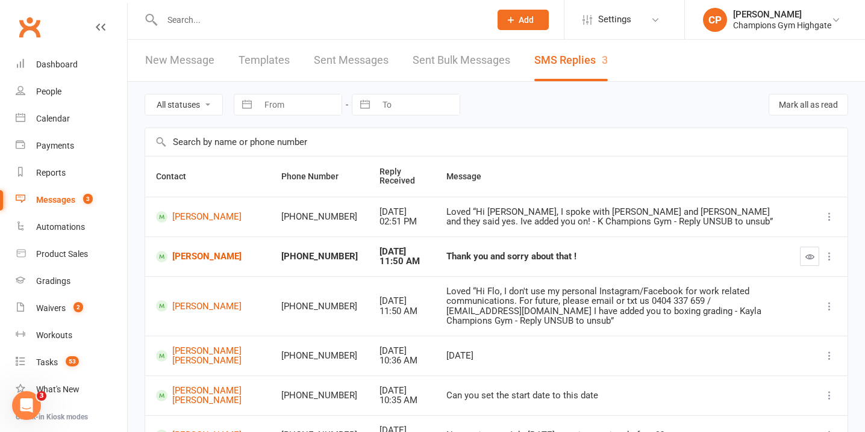
click at [231, 20] on input "text" at bounding box center [319, 19] width 323 height 17
click at [265, 16] on input "text" at bounding box center [319, 19] width 323 height 17
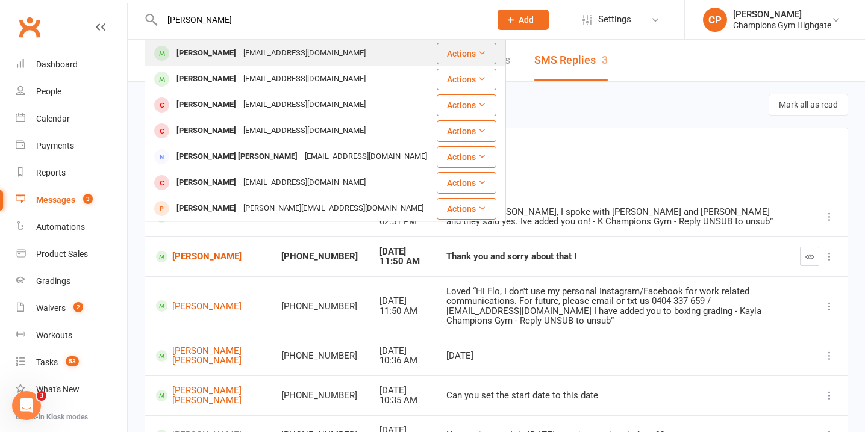
type input "[PERSON_NAME]"
click at [311, 53] on div "[EMAIL_ADDRESS][DOMAIN_NAME]" at bounding box center [304, 53] width 129 height 17
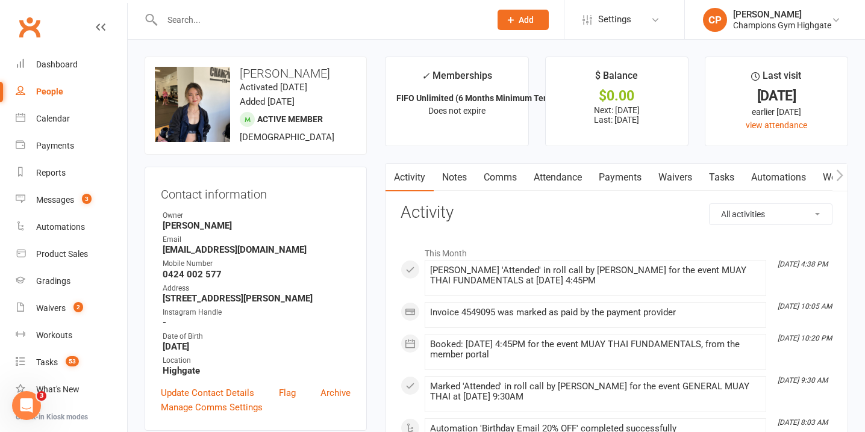
click at [663, 181] on link "Waivers" at bounding box center [675, 178] width 51 height 28
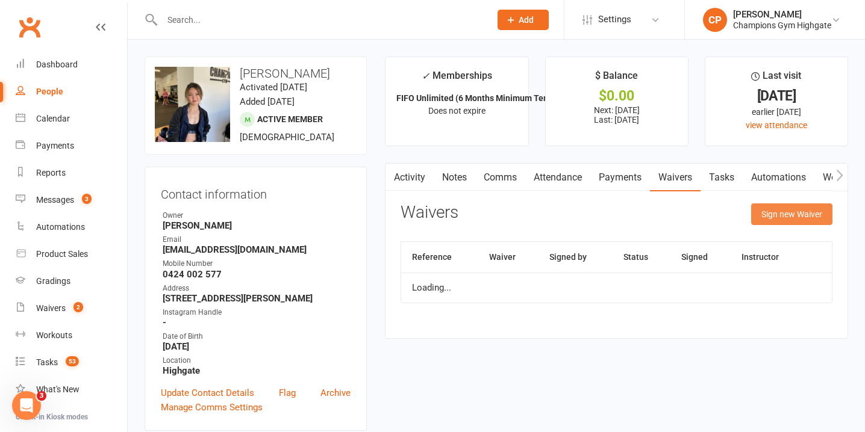
click at [768, 211] on button "Sign new Waiver" at bounding box center [791, 215] width 81 height 22
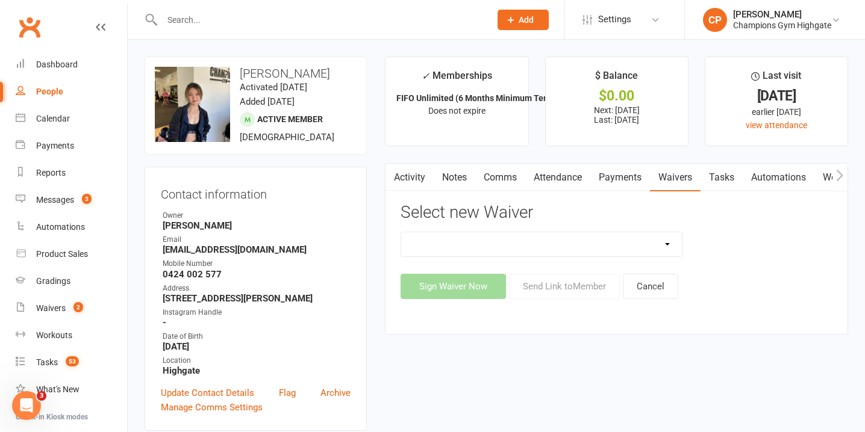
click at [660, 240] on select "Casual Waiver - First Timers Casual Waiver (STAFF ONLY) Champions Gym Cancellat…" at bounding box center [541, 244] width 281 height 24
select select "6628"
click at [401, 232] on select "Casual Waiver - First Timers Casual Waiver (STAFF ONLY) Champions Gym Cancellat…" at bounding box center [541, 244] width 281 height 24
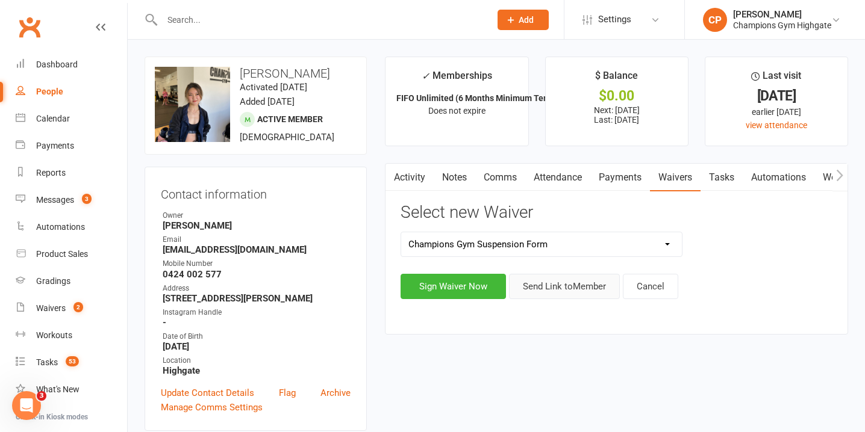
click at [561, 286] on button "Send Link to Member" at bounding box center [564, 286] width 111 height 25
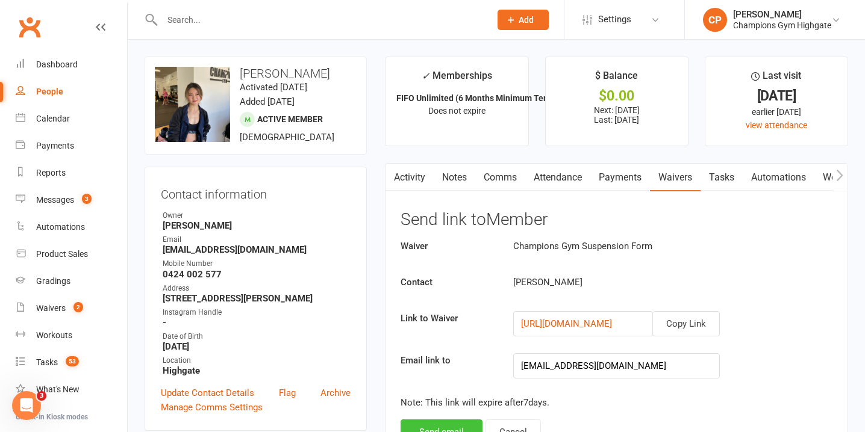
click at [459, 425] on button "Send email" at bounding box center [441, 432] width 82 height 25
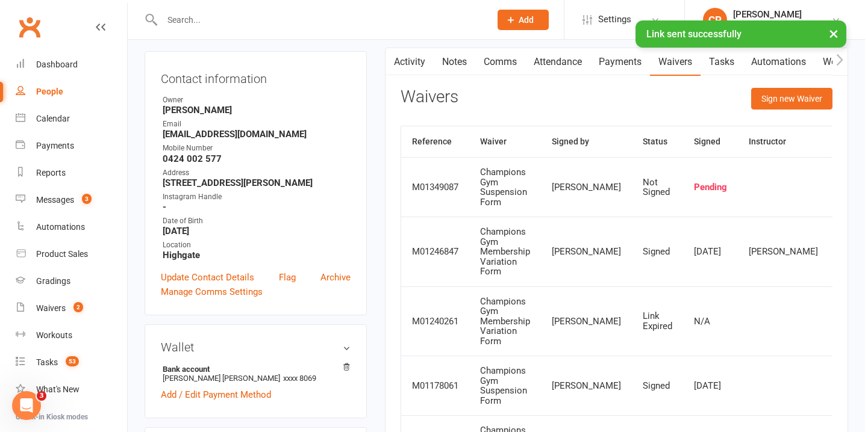
scroll to position [119, 0]
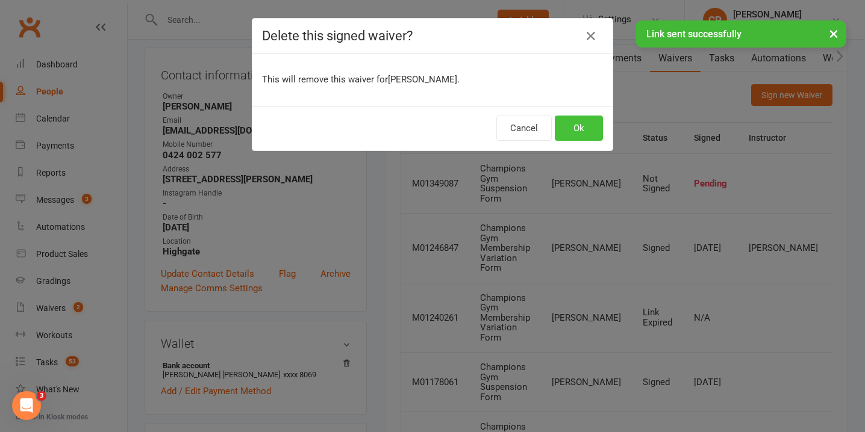
click at [582, 125] on button "Ok" at bounding box center [579, 128] width 48 height 25
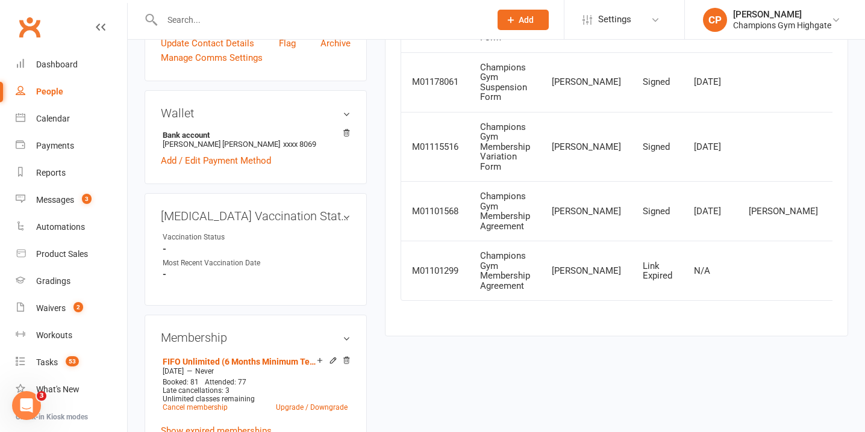
scroll to position [368, 0]
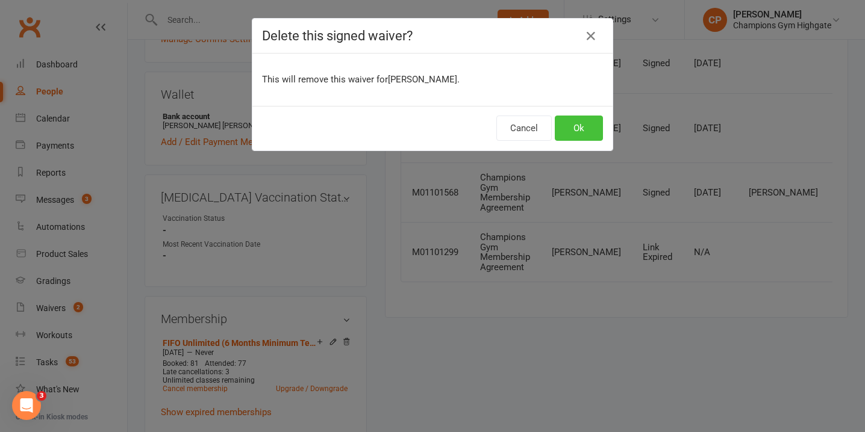
click at [579, 130] on button "Ok" at bounding box center [579, 128] width 48 height 25
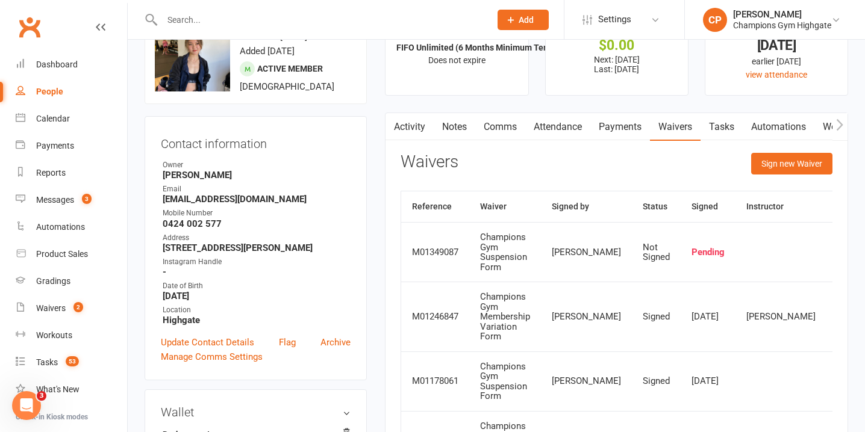
scroll to position [0, 0]
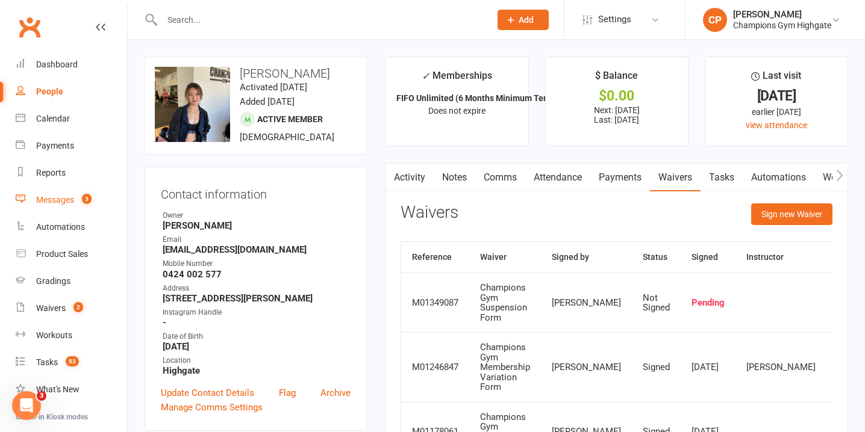
click at [37, 205] on link "Messages 3" at bounding box center [71, 200] width 111 height 27
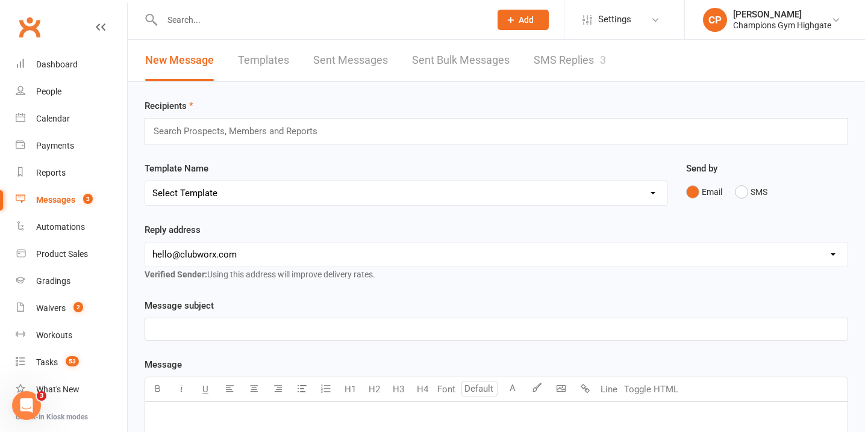
click at [572, 46] on link "SMS Replies 3" at bounding box center [569, 61] width 72 height 42
click at [0, 0] on div "Loading" at bounding box center [0, 0] width 0 height 0
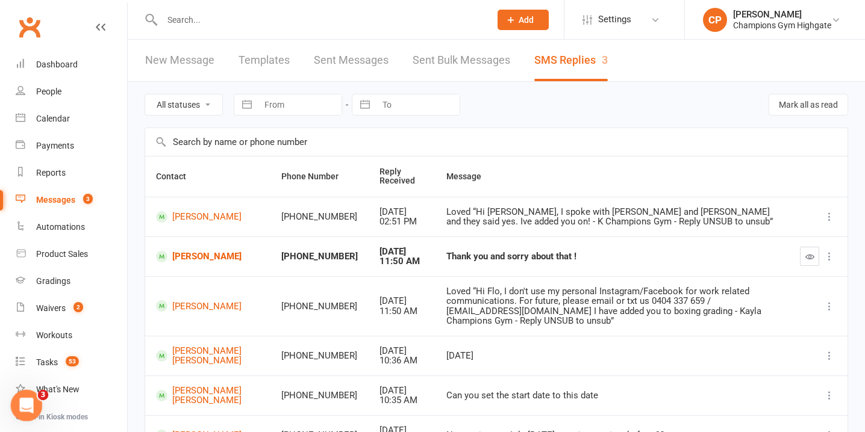
click at [34, 397] on div "Open Intercom Messenger" at bounding box center [25, 404] width 40 height 40
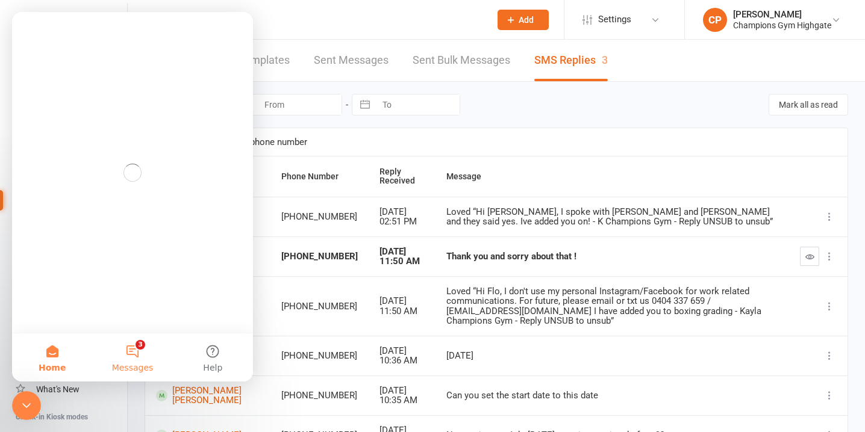
click at [147, 349] on button "3 Messages" at bounding box center [132, 358] width 80 height 48
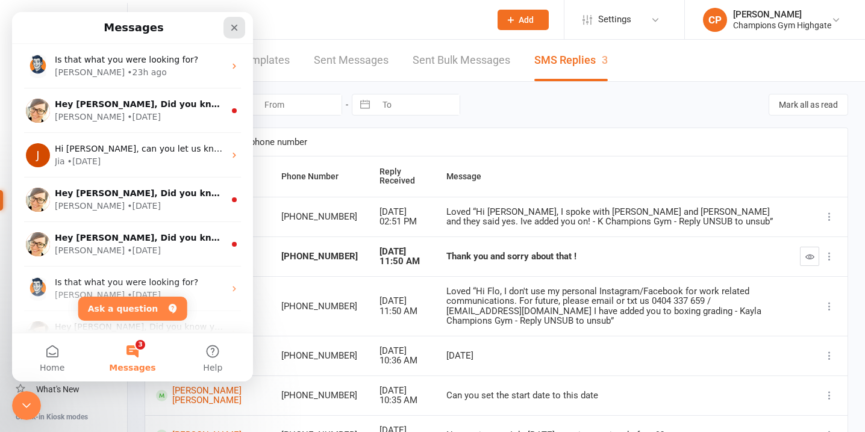
click at [238, 26] on icon "Close" at bounding box center [234, 28] width 10 height 10
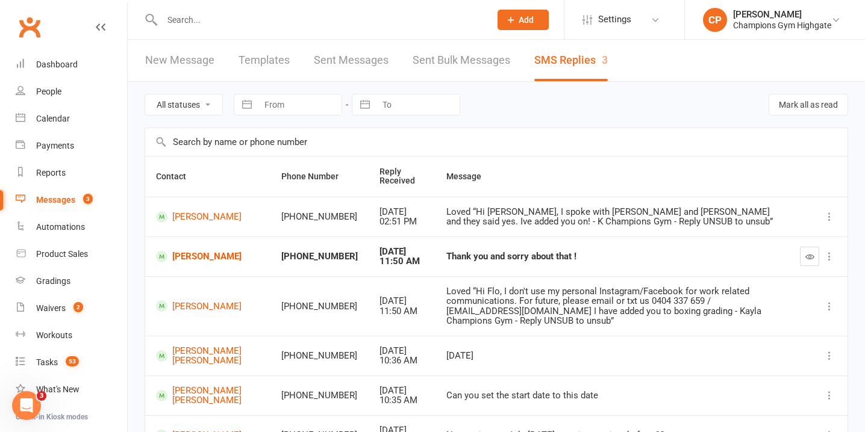
click at [314, 28] on input "text" at bounding box center [319, 19] width 323 height 17
click at [314, 27] on input "text" at bounding box center [319, 19] width 323 height 17
type input "d"
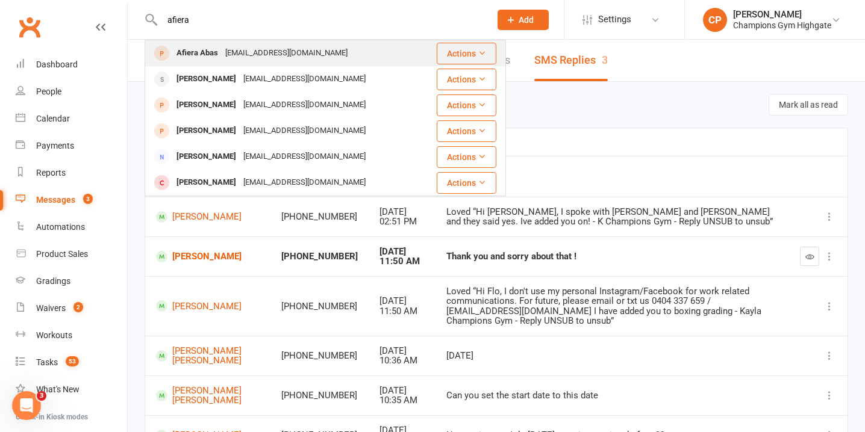
type input "afiera"
click at [318, 50] on div "[EMAIL_ADDRESS][DOMAIN_NAME]" at bounding box center [286, 53] width 129 height 17
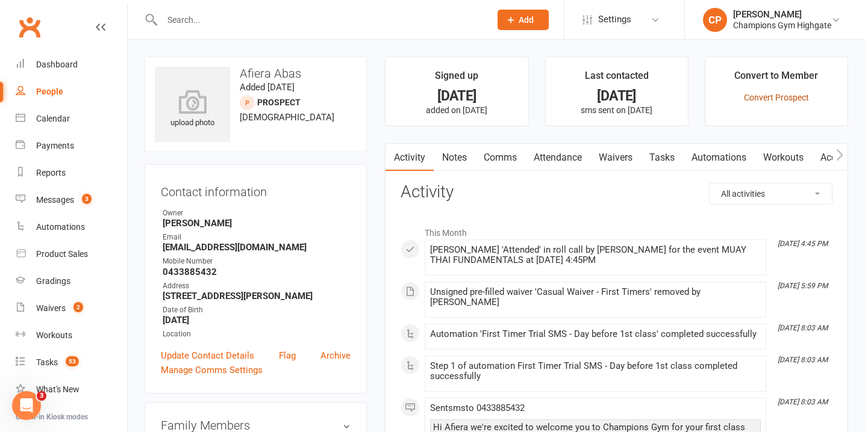
click at [775, 98] on link "Convert Prospect" at bounding box center [776, 98] width 65 height 10
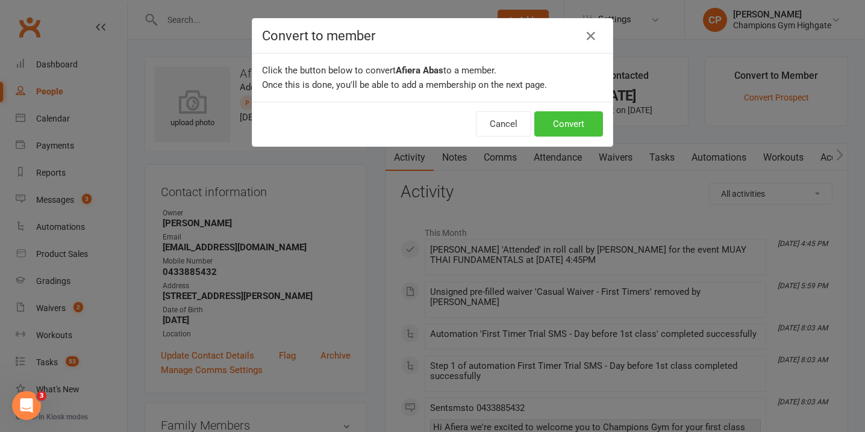
click at [576, 120] on button "Convert" at bounding box center [568, 123] width 69 height 25
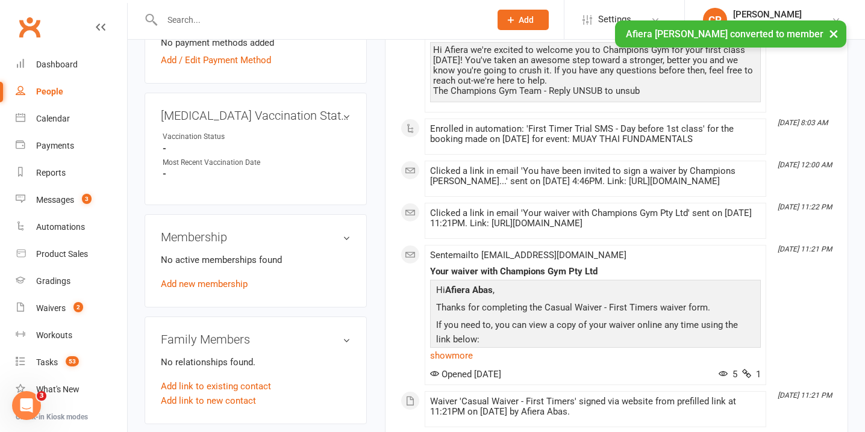
scroll to position [453, 0]
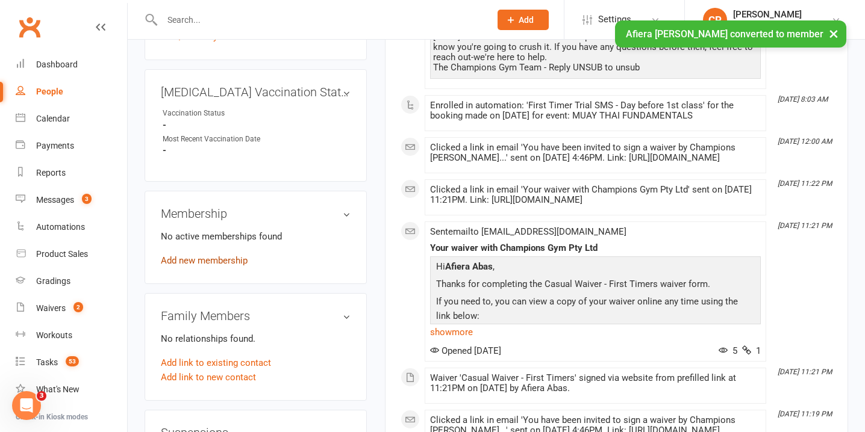
click at [211, 266] on link "Add new membership" at bounding box center [204, 260] width 87 height 11
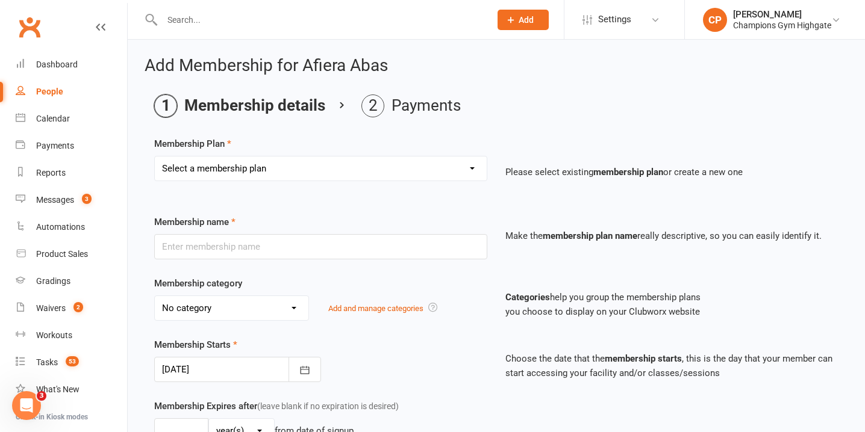
click at [317, 173] on select "Select a membership plan Create new Membership Plan New Starter Program FIFO Ne…" at bounding box center [321, 169] width 332 height 24
select select "43"
click at [155, 157] on select "Select a membership plan Create new Membership Plan New Starter Program FIFO Ne…" at bounding box center [321, 169] width 332 height 24
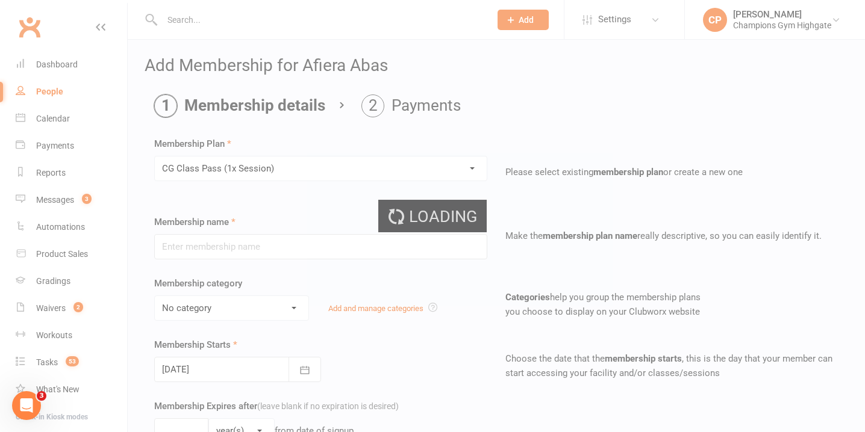
type input "CG Class Pass (1x Session)"
select select "10"
type input "1"
select select "1"
type input "1"
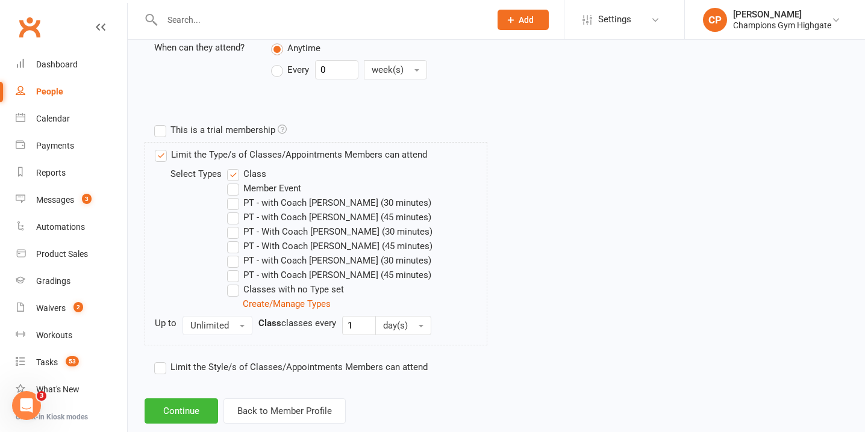
scroll to position [531, 0]
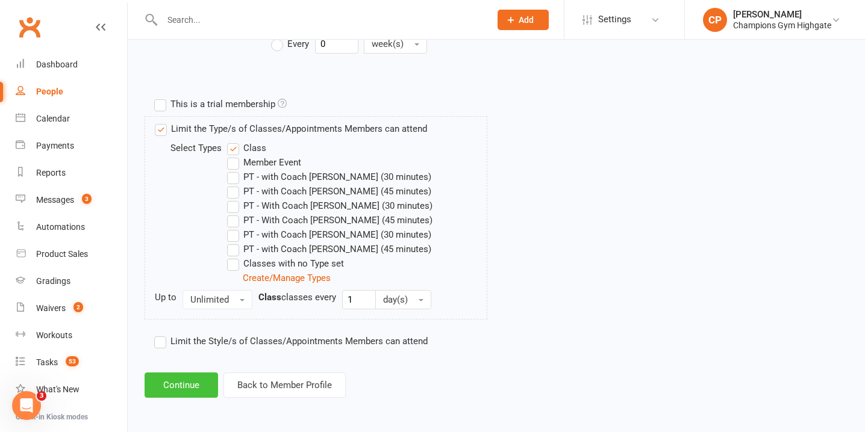
click at [197, 384] on button "Continue" at bounding box center [181, 385] width 73 height 25
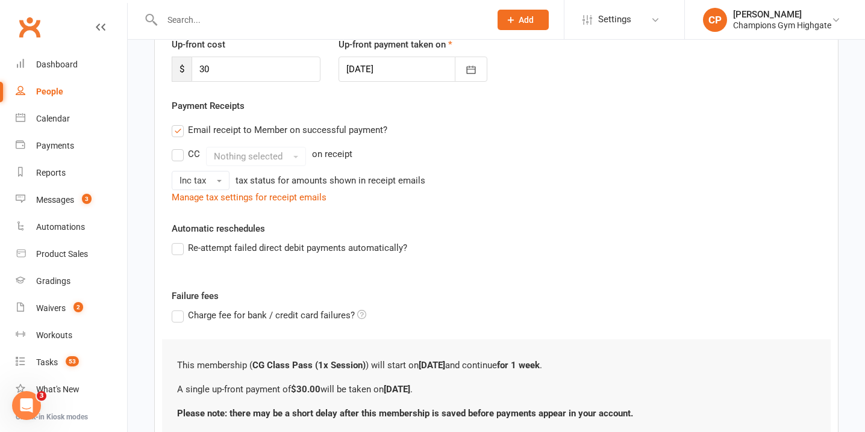
scroll to position [272, 0]
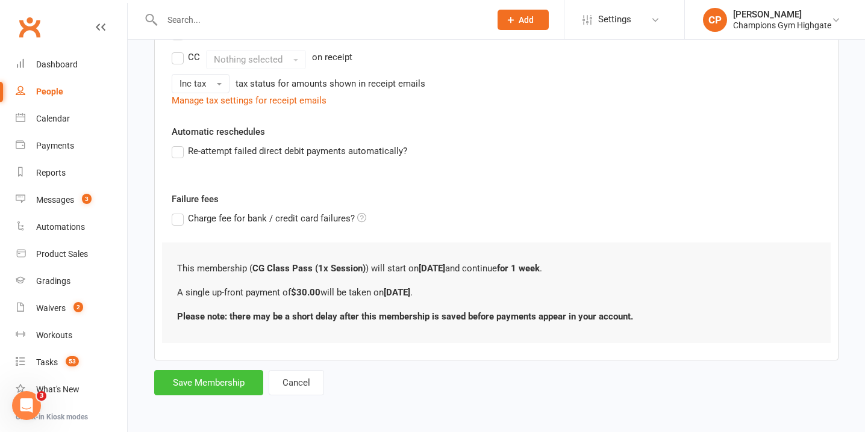
click at [226, 385] on button "Save Membership" at bounding box center [208, 382] width 109 height 25
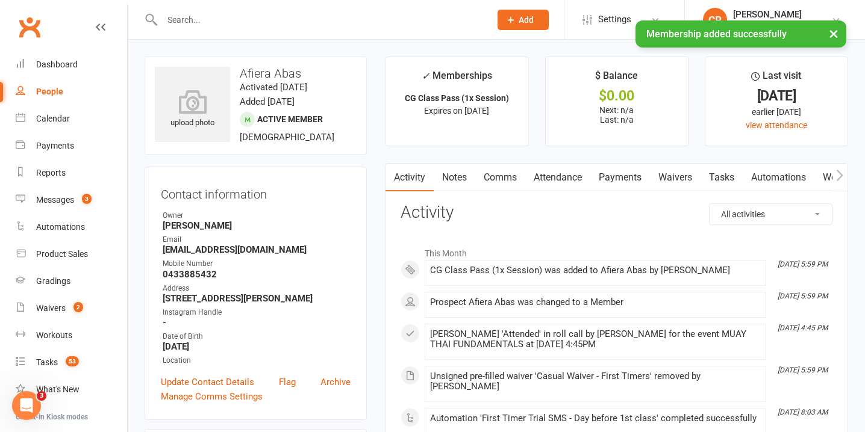
click at [569, 172] on link "Attendance" at bounding box center [557, 178] width 65 height 28
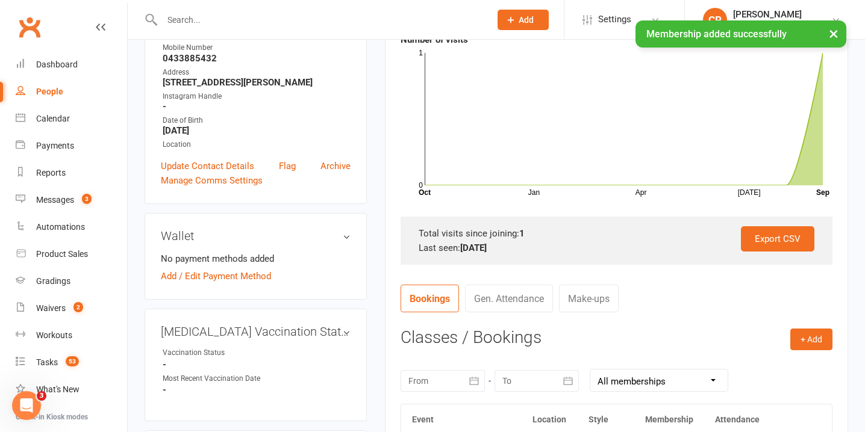
scroll to position [222, 0]
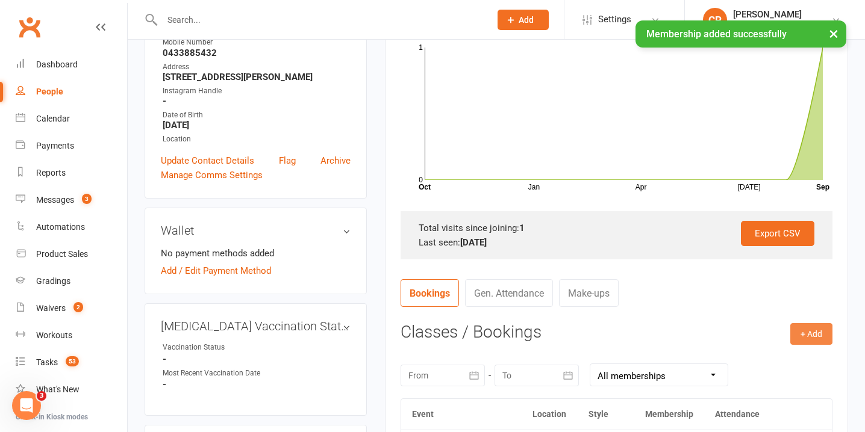
click at [817, 330] on button "+ Add" at bounding box center [811, 334] width 42 height 22
click at [768, 356] on link "Book Event" at bounding box center [771, 361] width 119 height 24
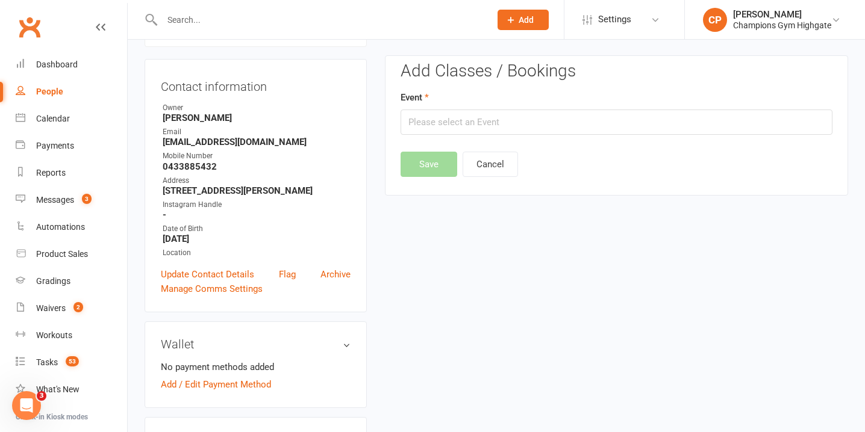
scroll to position [103, 0]
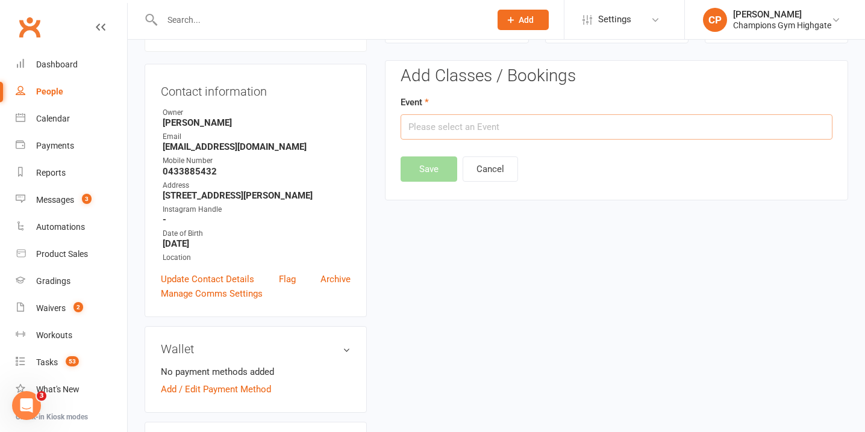
click at [572, 132] on input "text" at bounding box center [616, 126] width 432 height 25
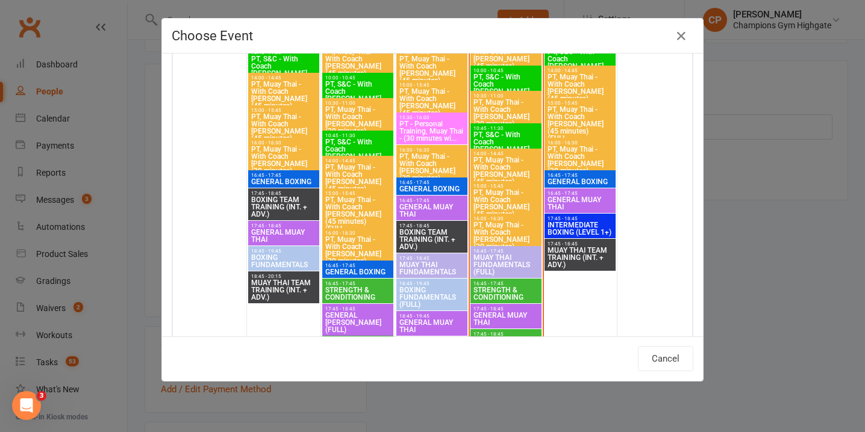
scroll to position [1073, 0]
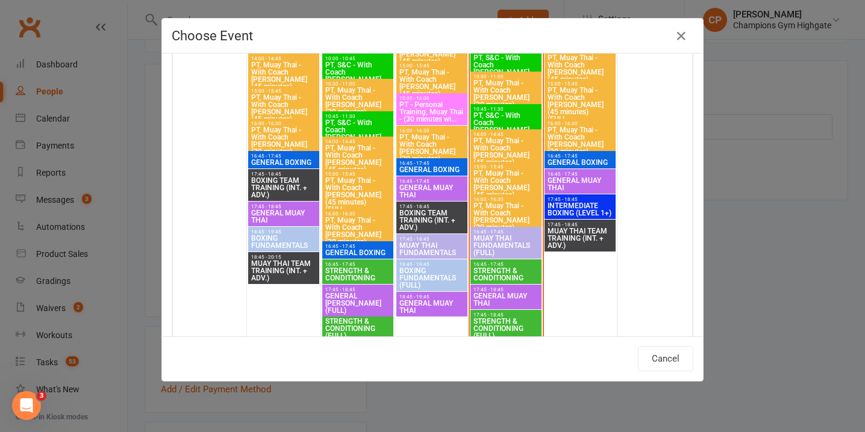
click at [576, 181] on span "GENERAL MUAY THAI" at bounding box center [580, 184] width 66 height 14
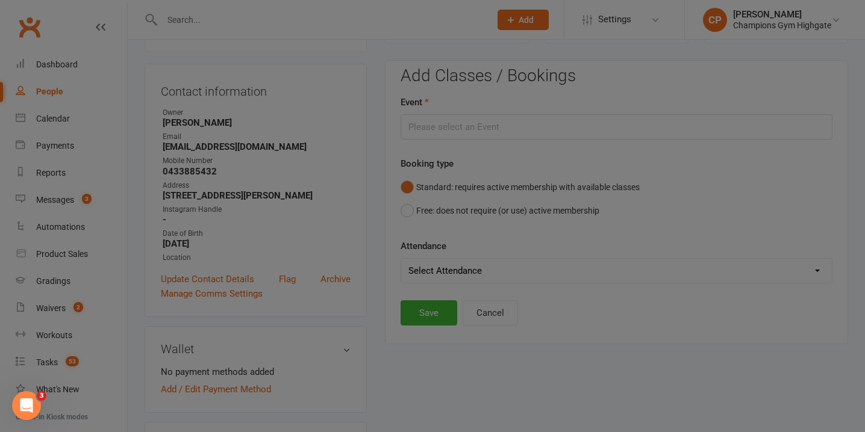
type input "GENERAL MUAY THAI - [DATE] 4:45:00 PM"
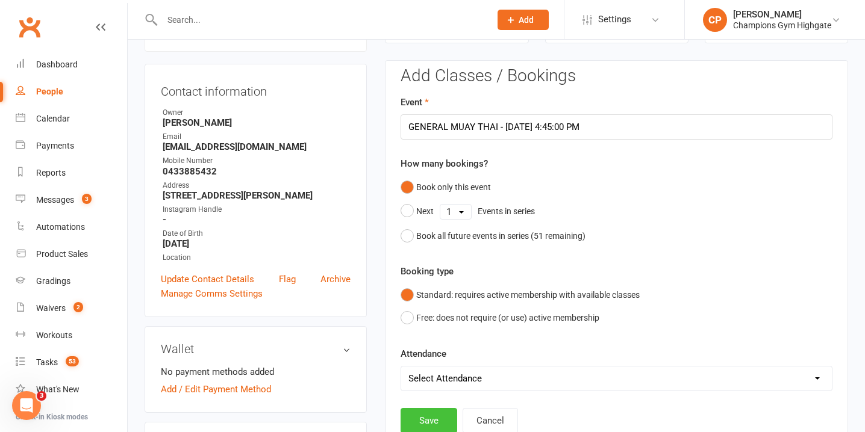
click at [434, 414] on button "Save" at bounding box center [428, 420] width 57 height 25
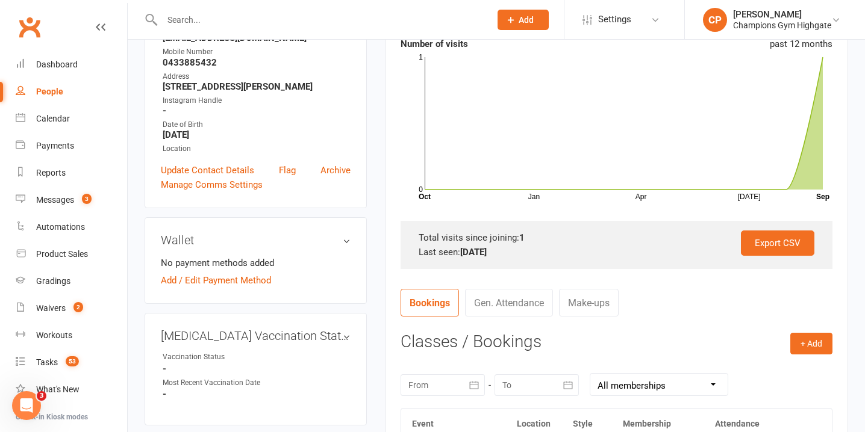
scroll to position [0, 0]
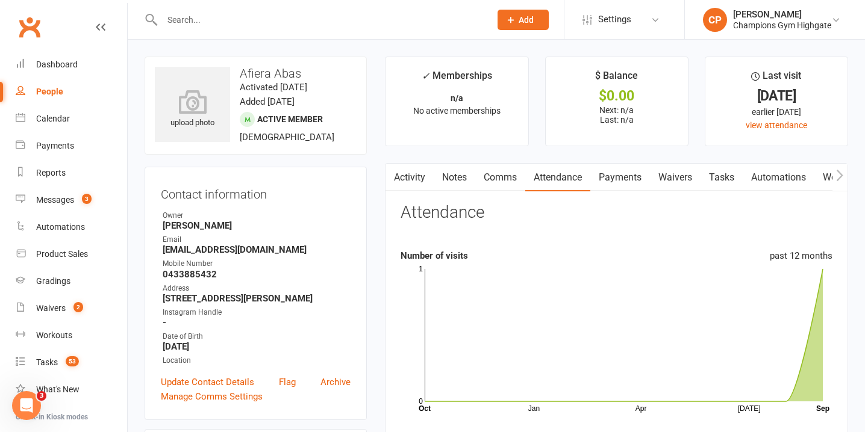
click at [620, 167] on link "Payments" at bounding box center [620, 178] width 60 height 28
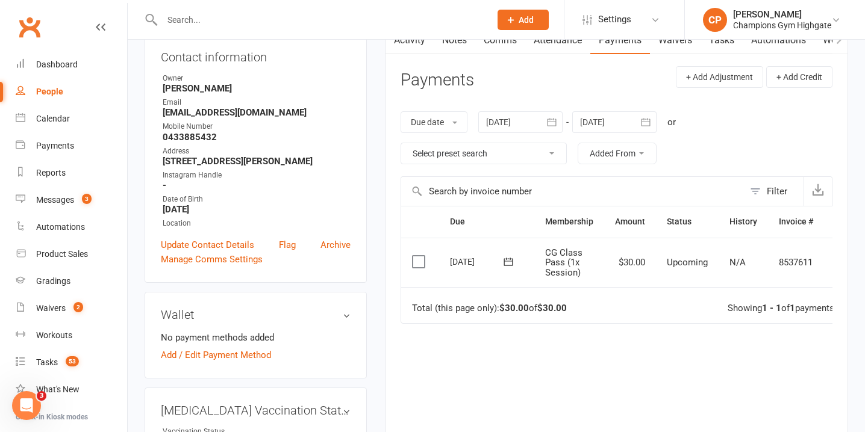
scroll to position [0, 28]
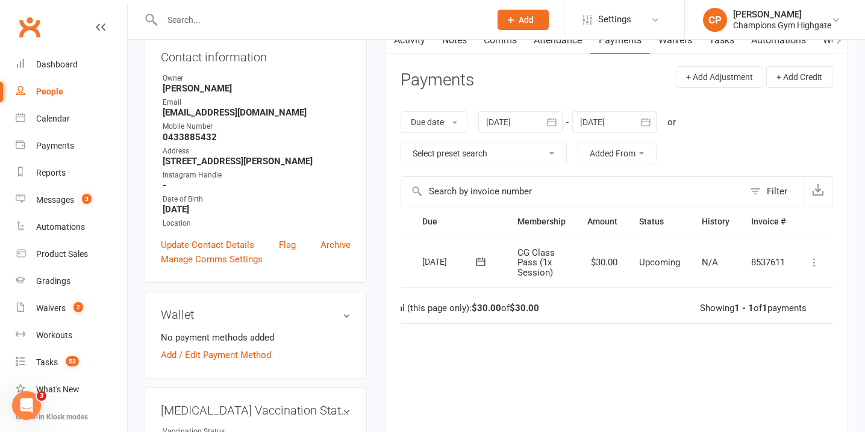
click at [813, 262] on icon at bounding box center [814, 262] width 12 height 12
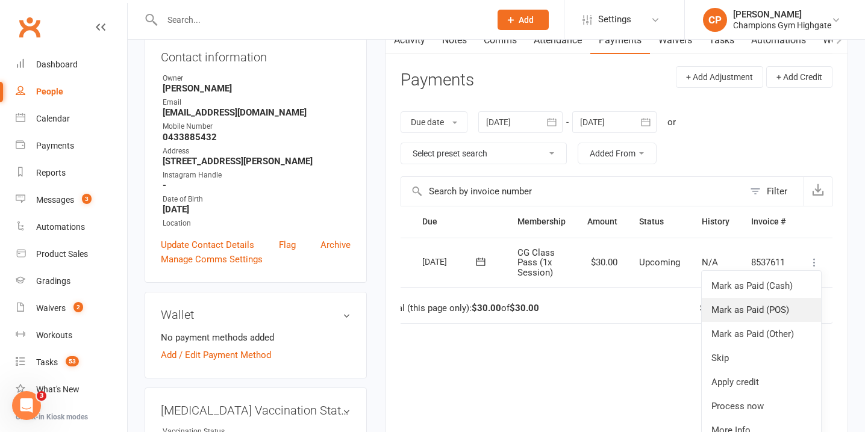
click at [780, 308] on link "Mark as Paid (POS)" at bounding box center [760, 310] width 119 height 24
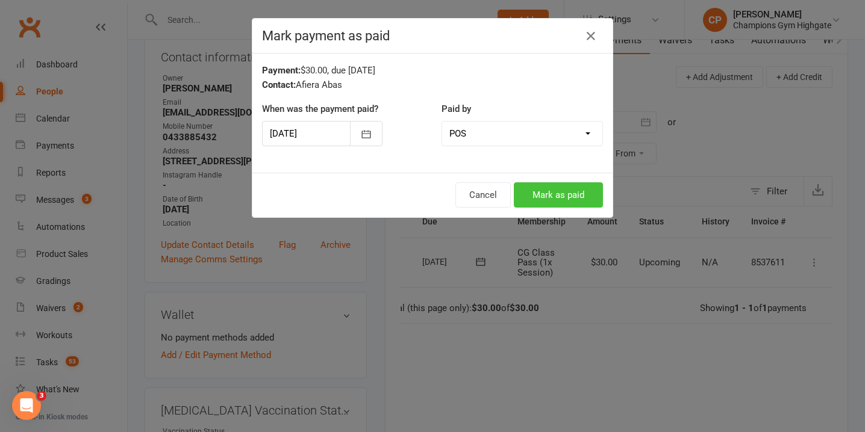
click at [560, 193] on button "Mark as paid" at bounding box center [558, 194] width 89 height 25
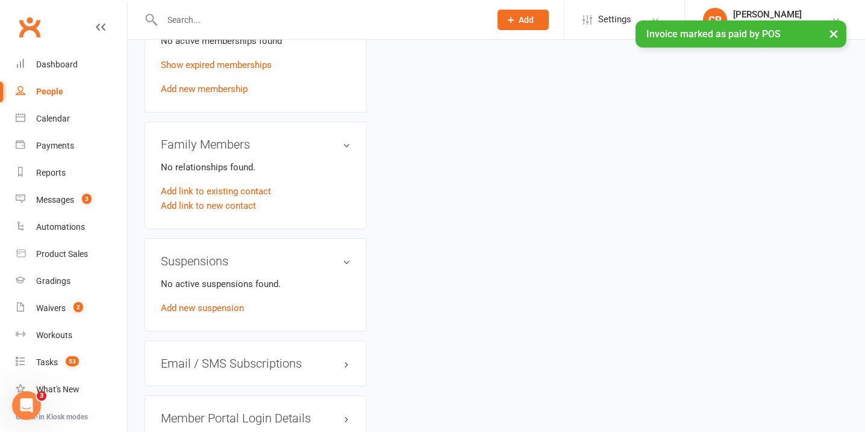
scroll to position [677, 0]
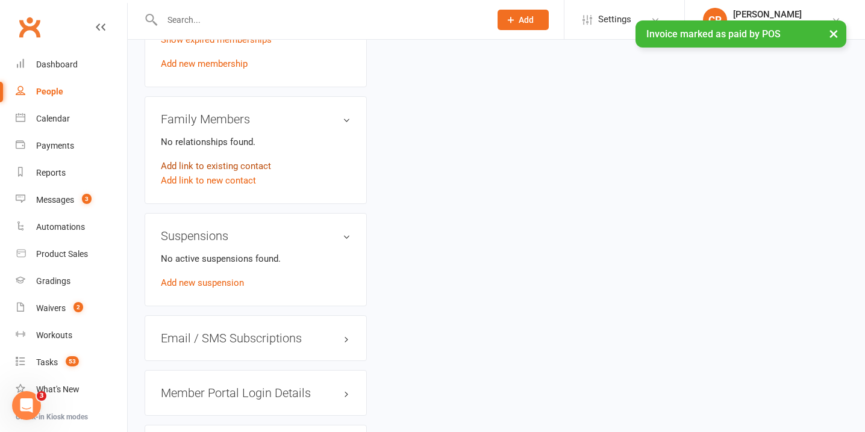
click at [235, 173] on link "Add link to existing contact" at bounding box center [216, 166] width 110 height 14
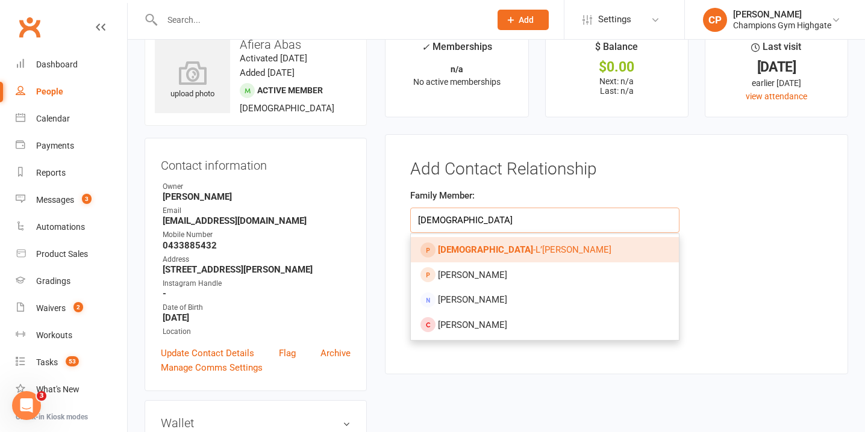
type input "[DEMOGRAPHIC_DATA]"
click at [502, 252] on span "[DEMOGRAPHIC_DATA] -L’[PERSON_NAME]" at bounding box center [524, 249] width 173 height 11
type input "[DEMOGRAPHIC_DATA]-L’[PERSON_NAME]"
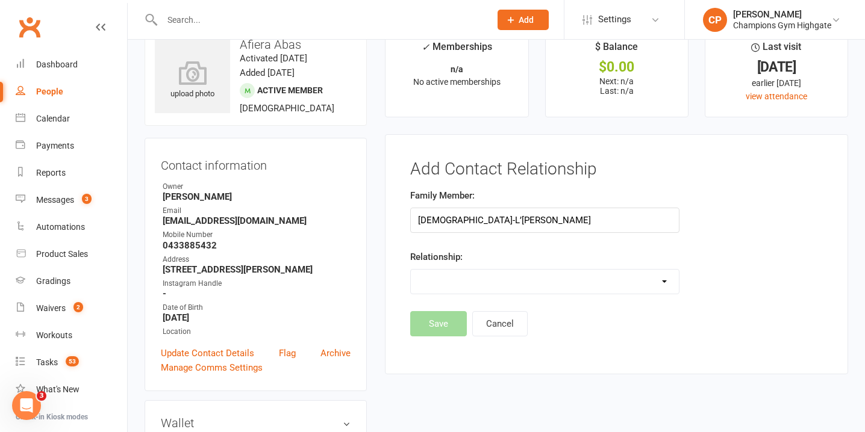
click at [465, 285] on select "Parent / Guardian Child Sibling (parent not in system) Spouse / Partner Cousin …" at bounding box center [544, 282] width 267 height 24
select select "5"
click at [411, 270] on select "Parent / Guardian Child Sibling (parent not in system) Spouse / Partner Cousin …" at bounding box center [544, 282] width 267 height 24
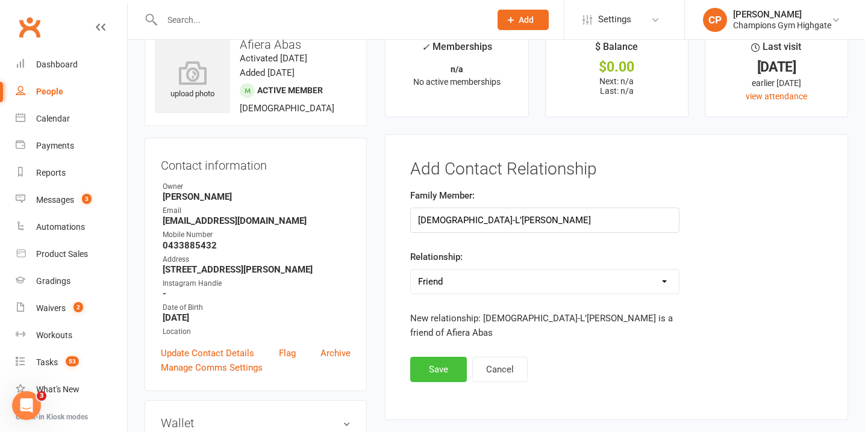
click at [450, 364] on button "Save" at bounding box center [438, 369] width 57 height 25
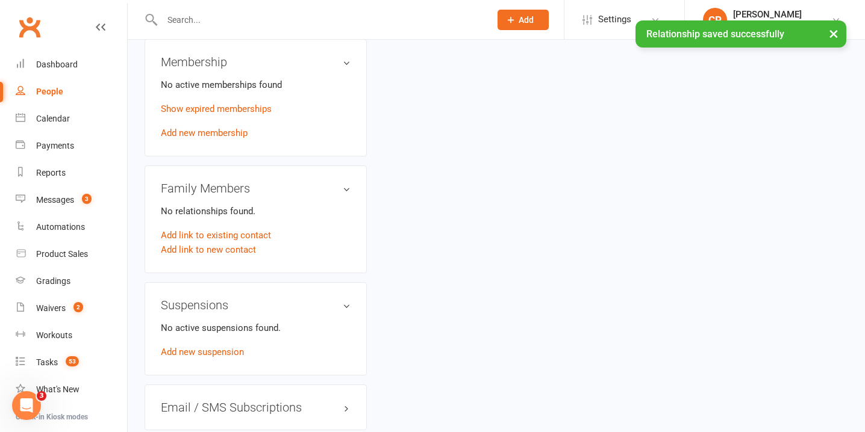
scroll to position [620, 0]
